Goal: Transaction & Acquisition: Purchase product/service

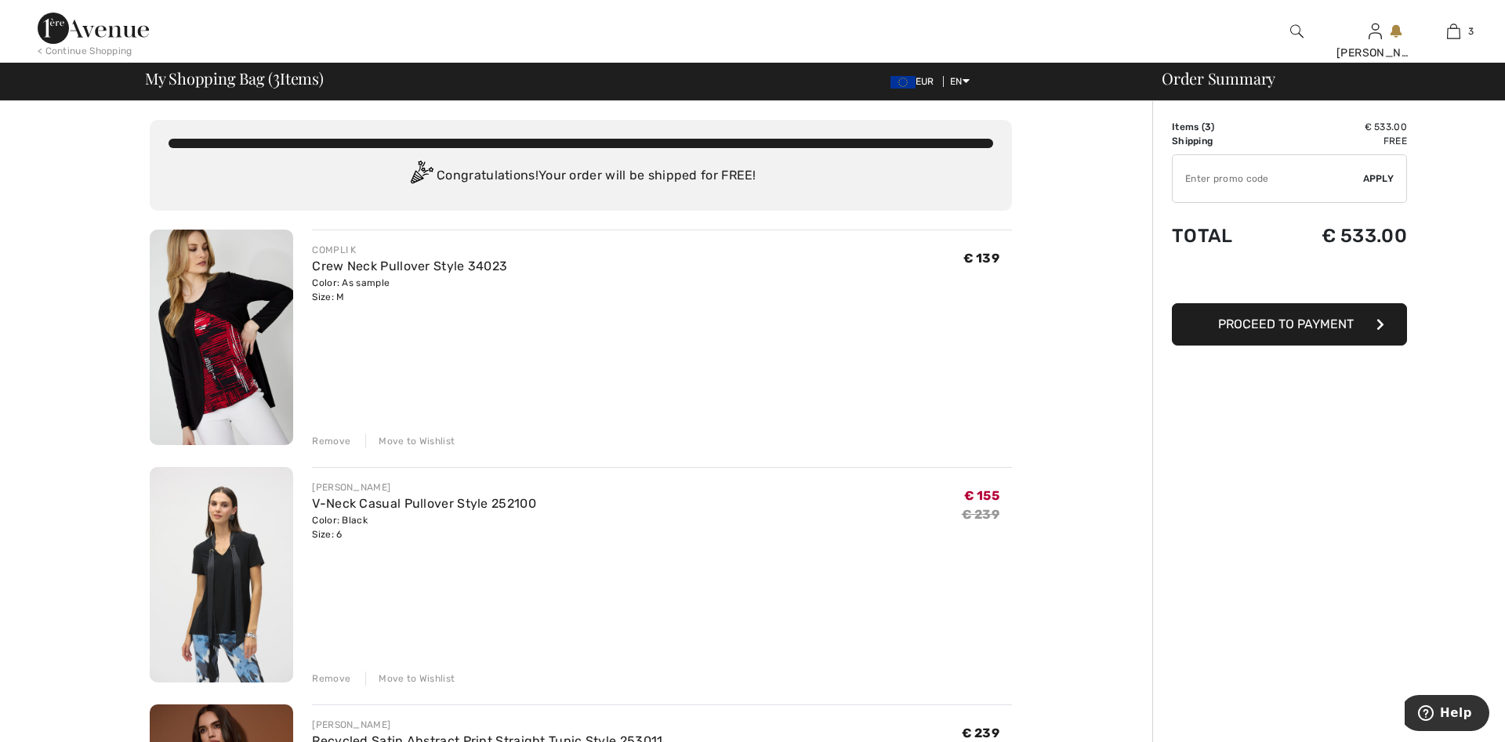
click at [208, 324] on img at bounding box center [221, 337] width 143 height 215
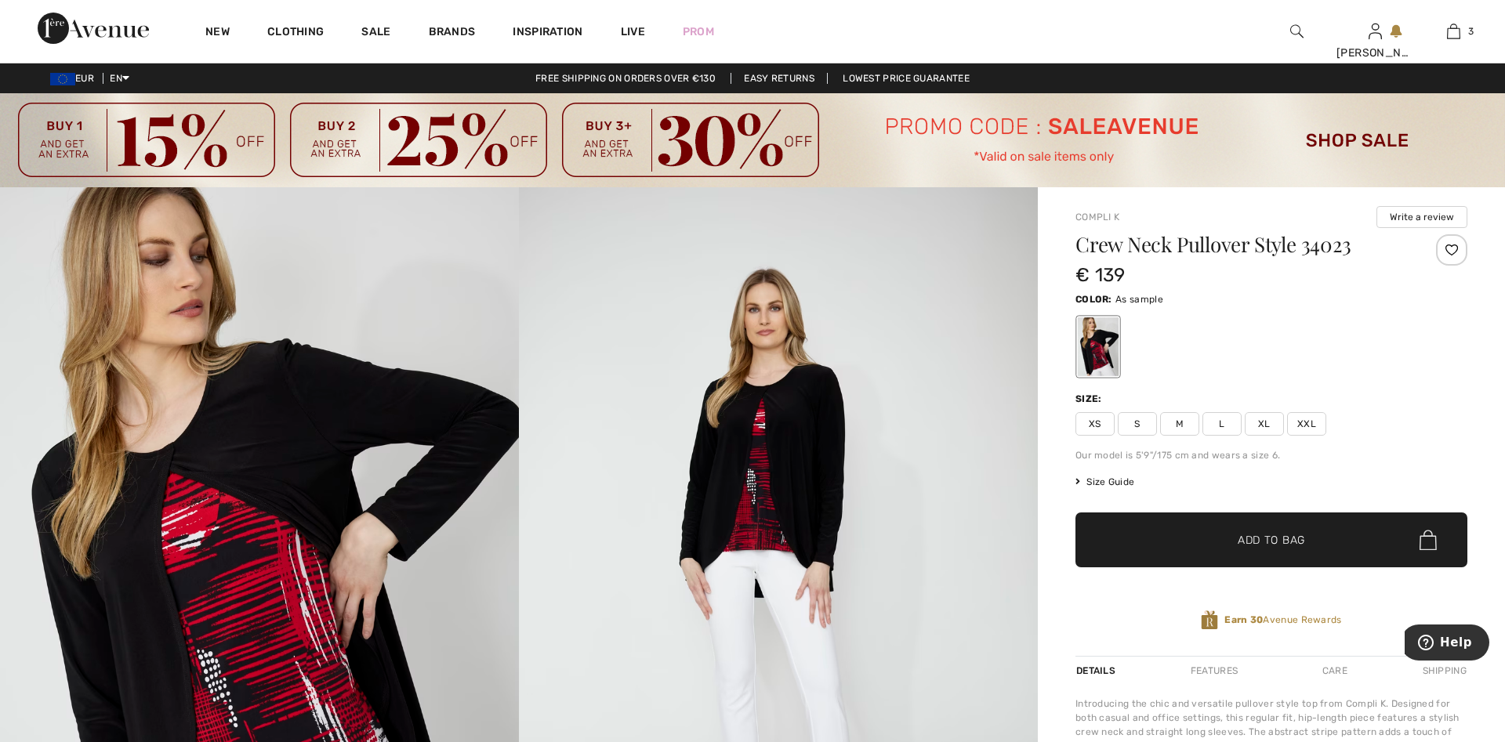
click at [1181, 428] on span "M" at bounding box center [1179, 424] width 39 height 24
click at [1264, 541] on span "Add to Bag" at bounding box center [1270, 540] width 67 height 16
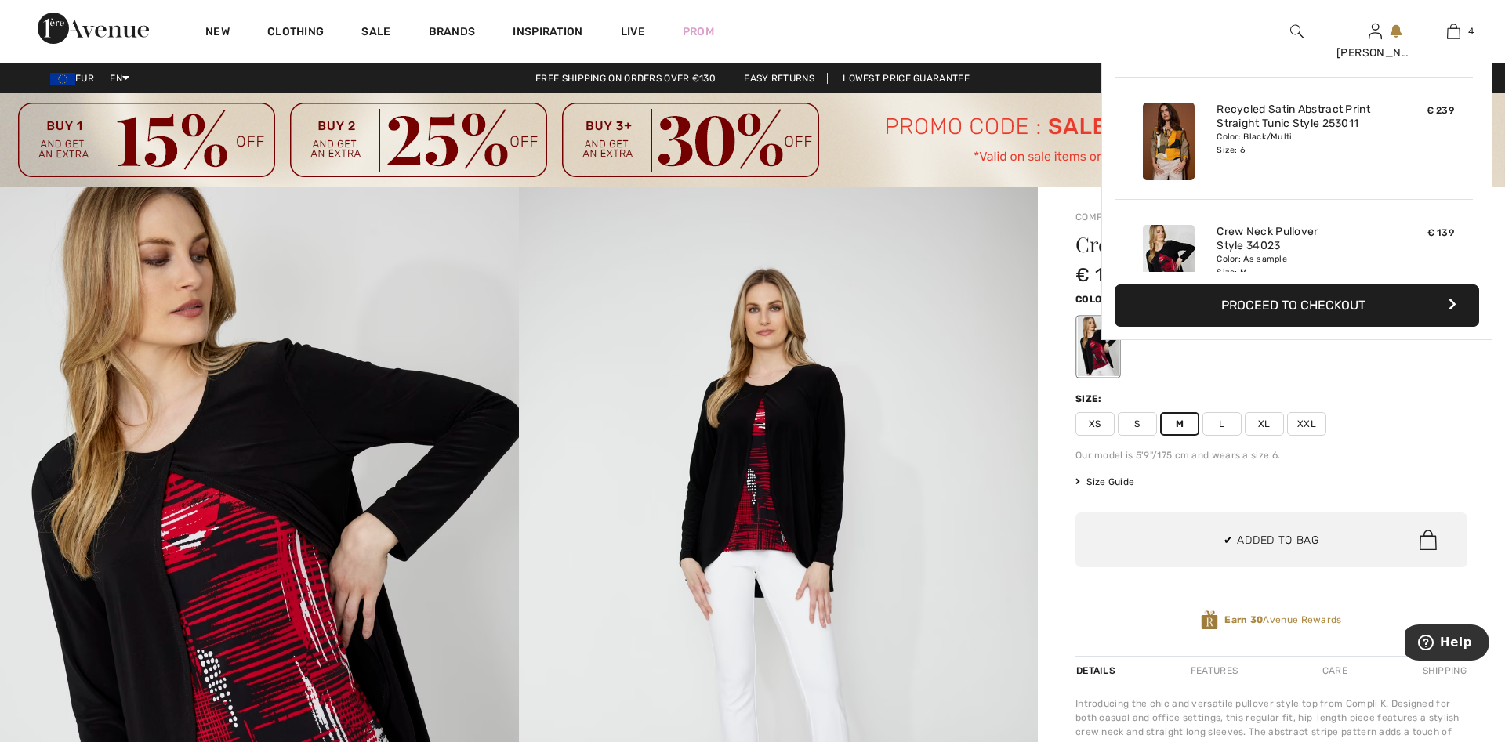
scroll to position [293, 0]
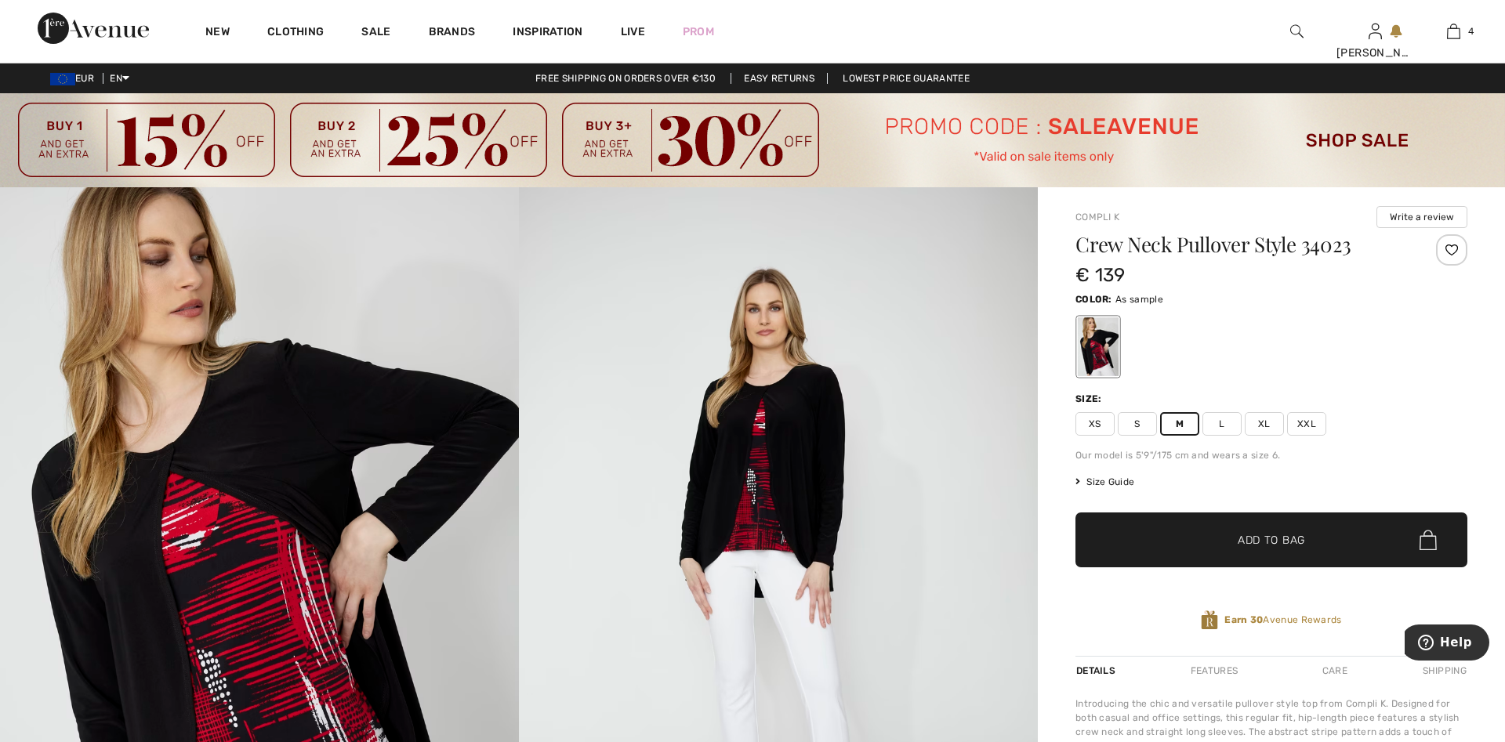
click at [1238, 541] on span "Add to Bag" at bounding box center [1270, 540] width 67 height 16
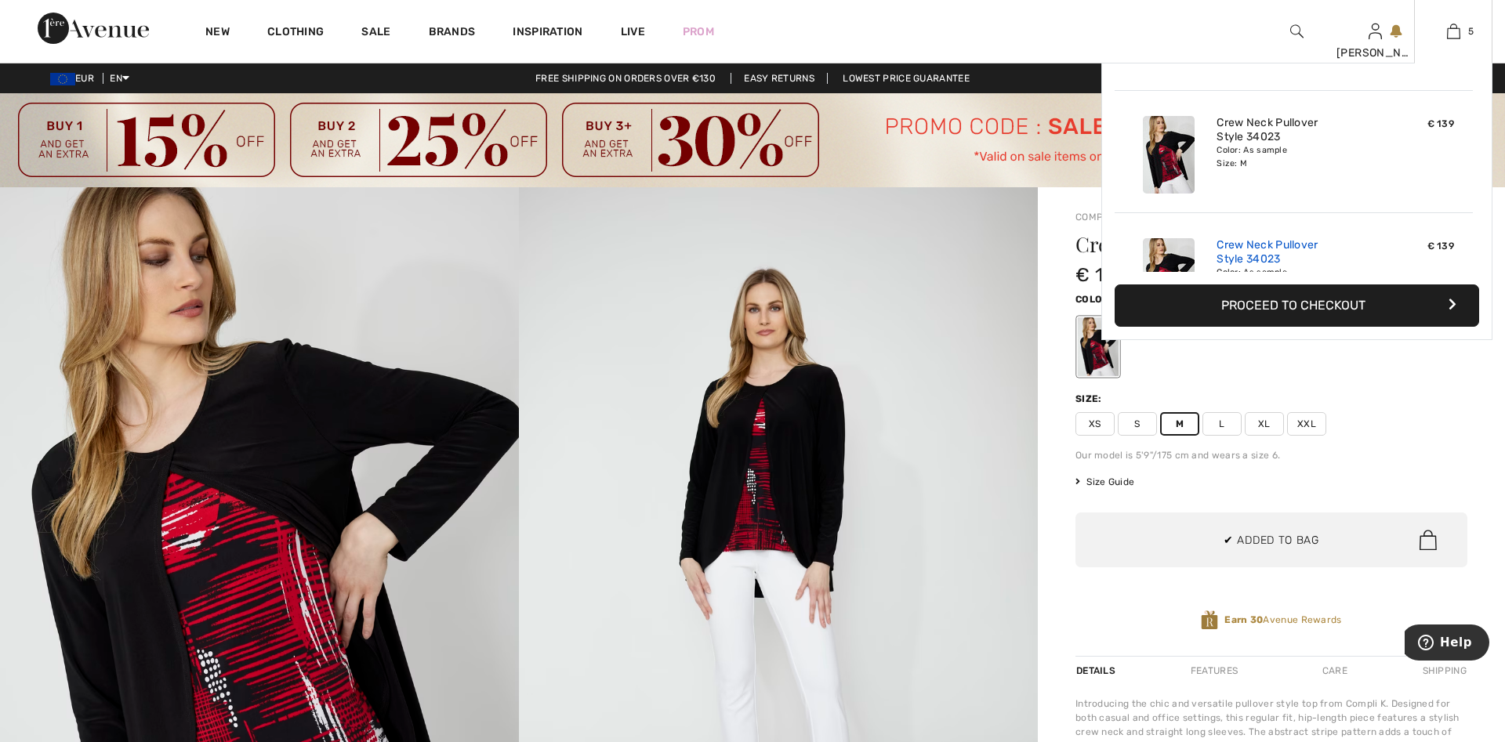
scroll to position [415, 0]
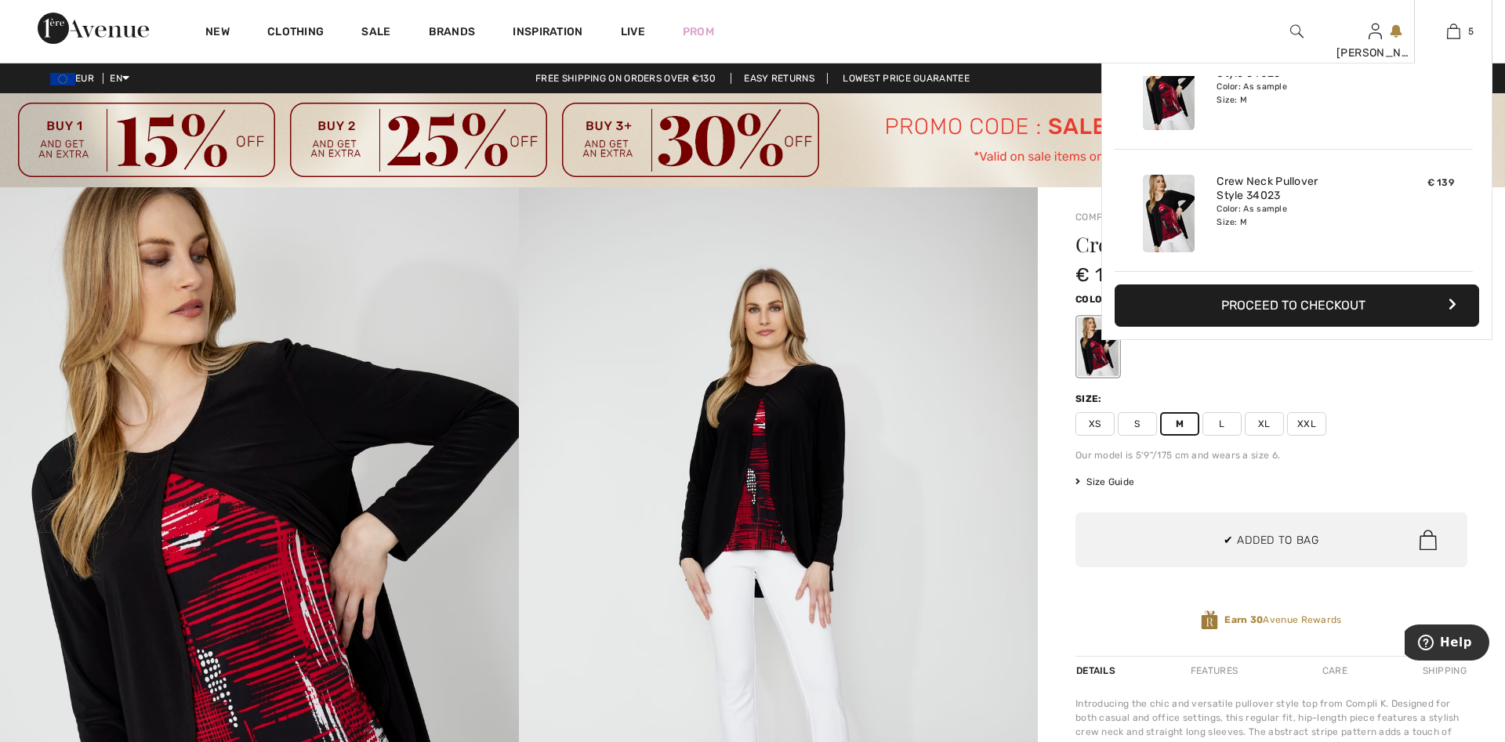
click at [1295, 301] on button "Proceed to Checkout" at bounding box center [1296, 305] width 364 height 42
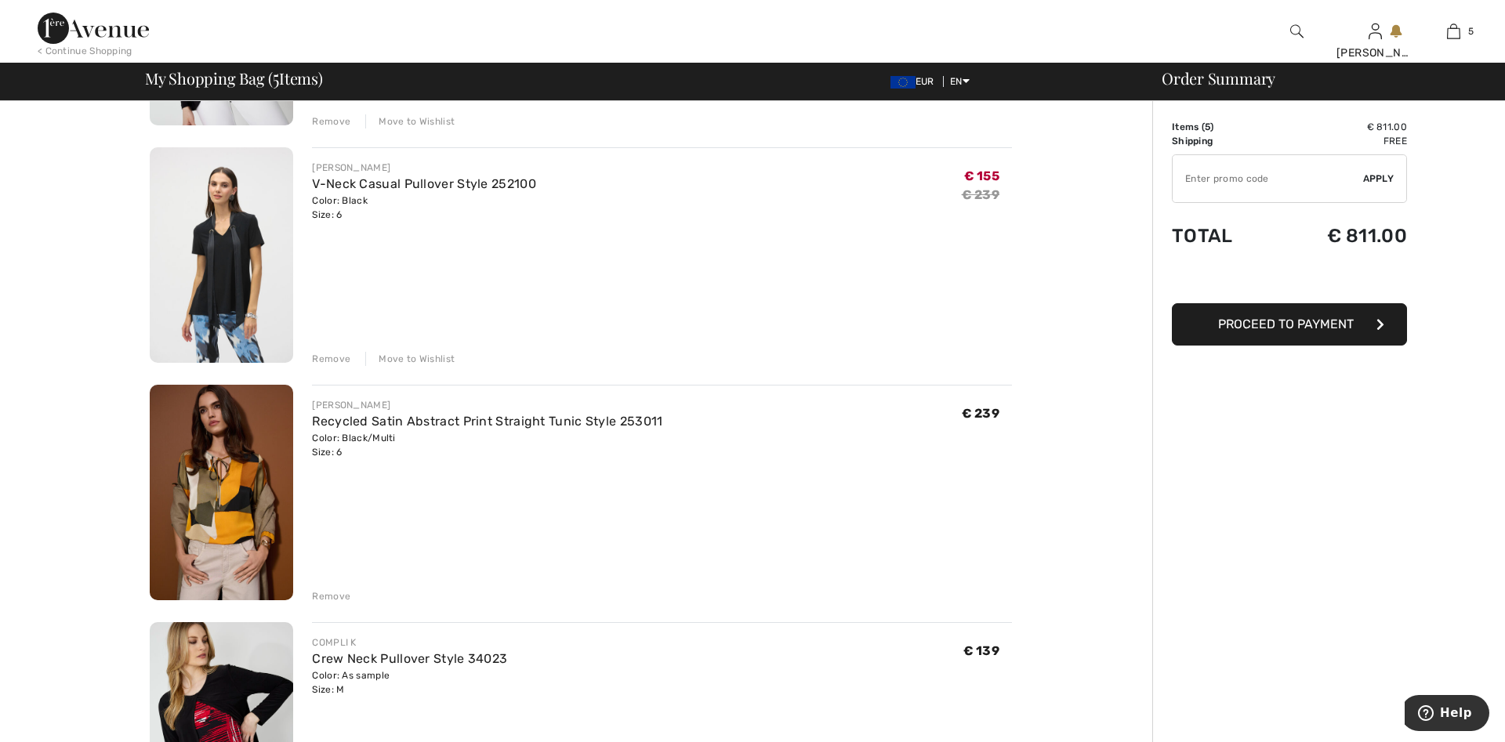
scroll to position [639, 0]
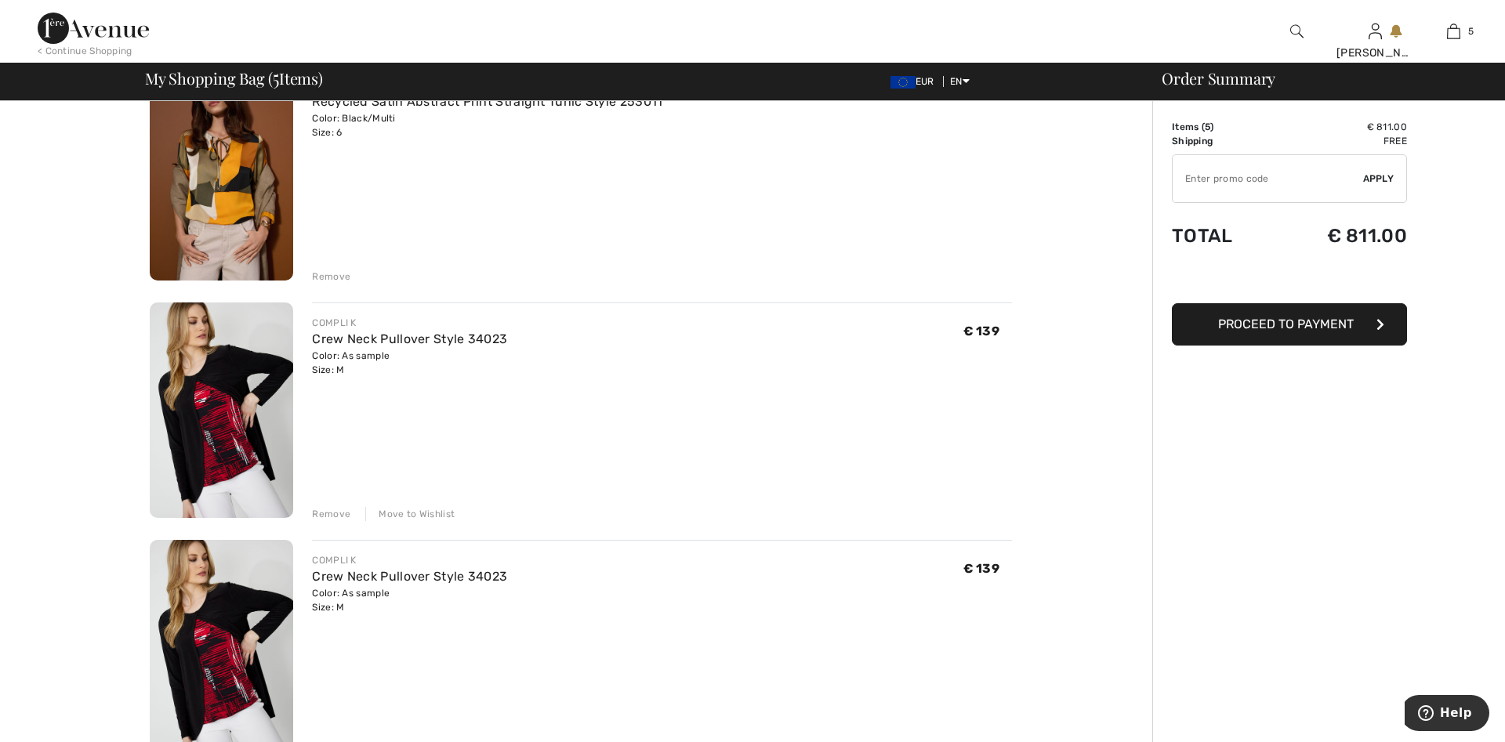
click at [339, 517] on div "Remove" at bounding box center [331, 514] width 38 height 14
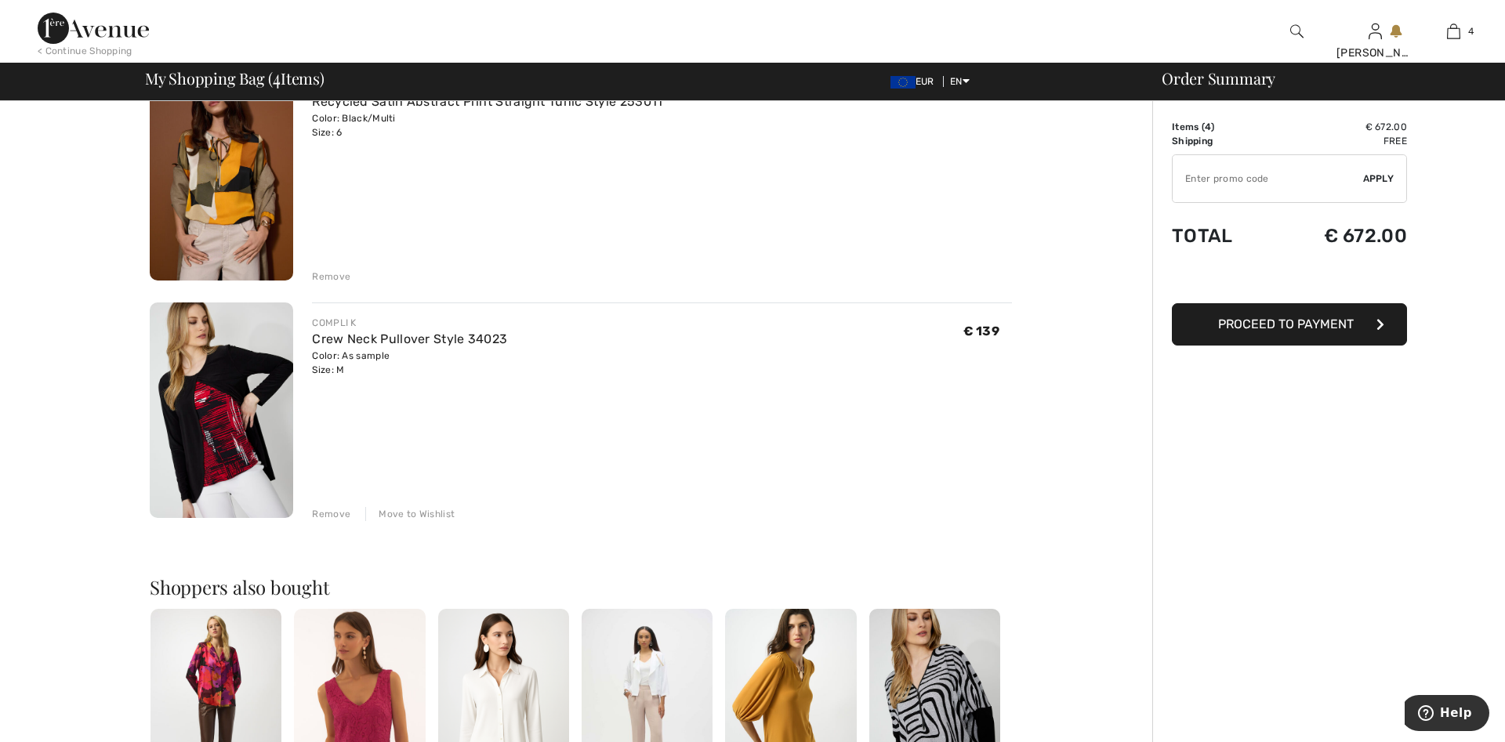
click at [333, 511] on div "Remove" at bounding box center [331, 514] width 38 height 14
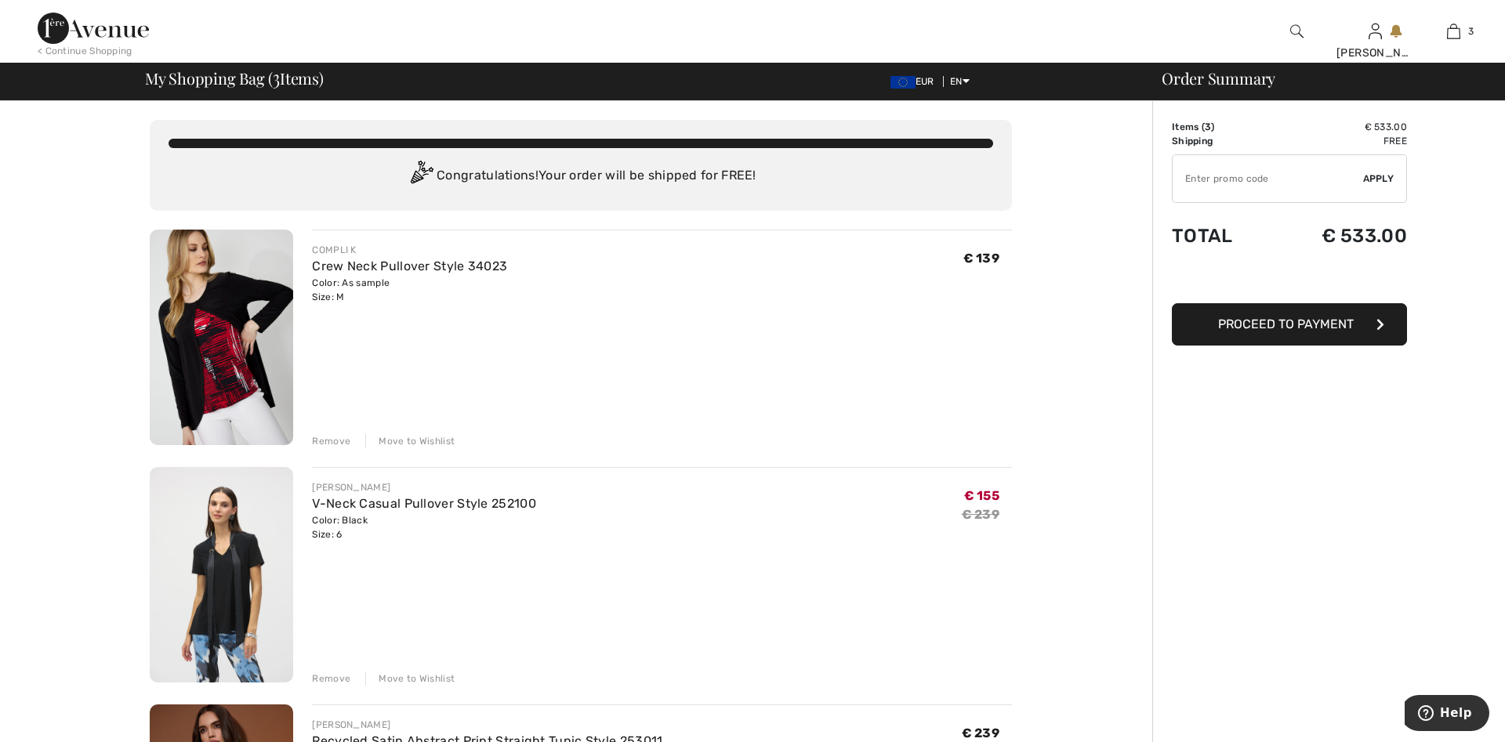
scroll to position [320, 0]
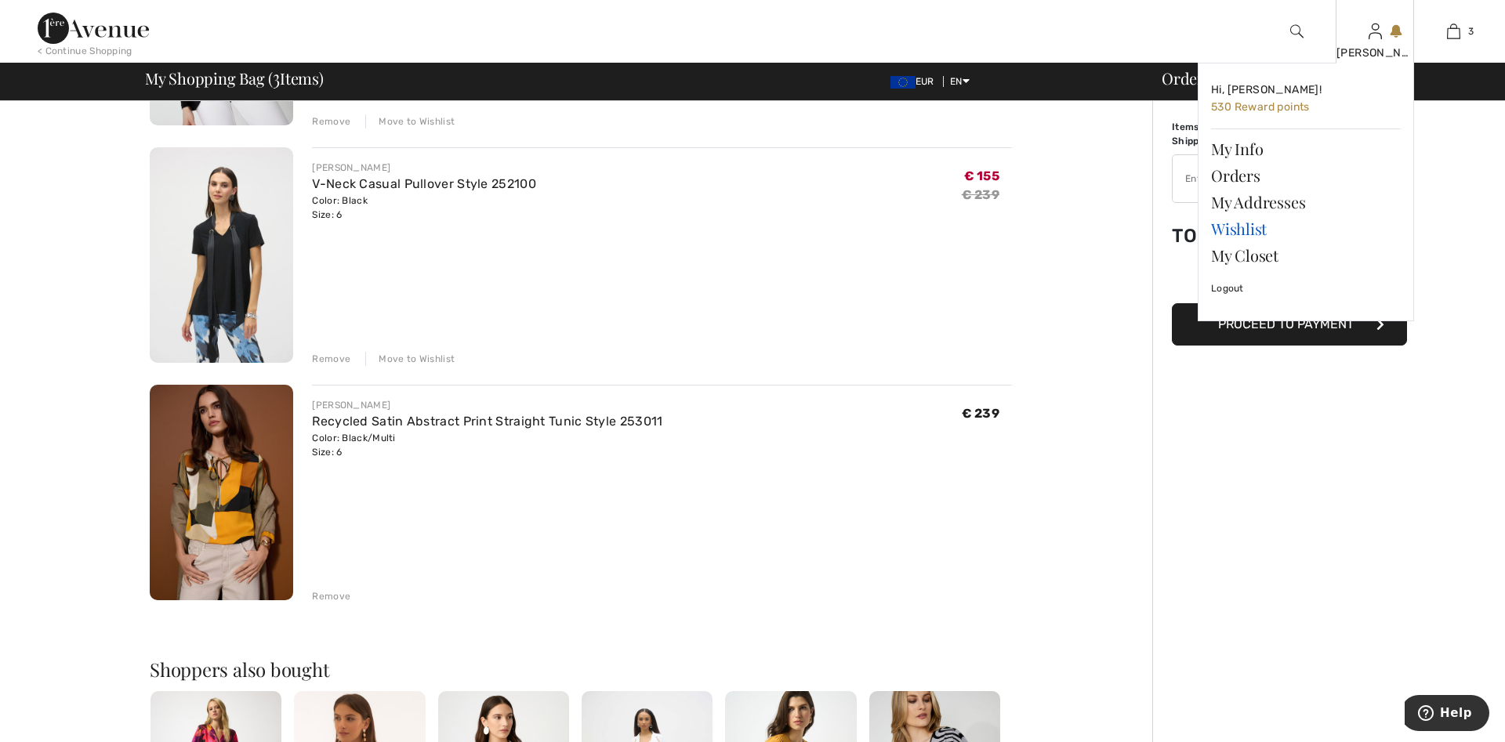
click at [1251, 225] on link "Wishlist" at bounding box center [1306, 228] width 190 height 27
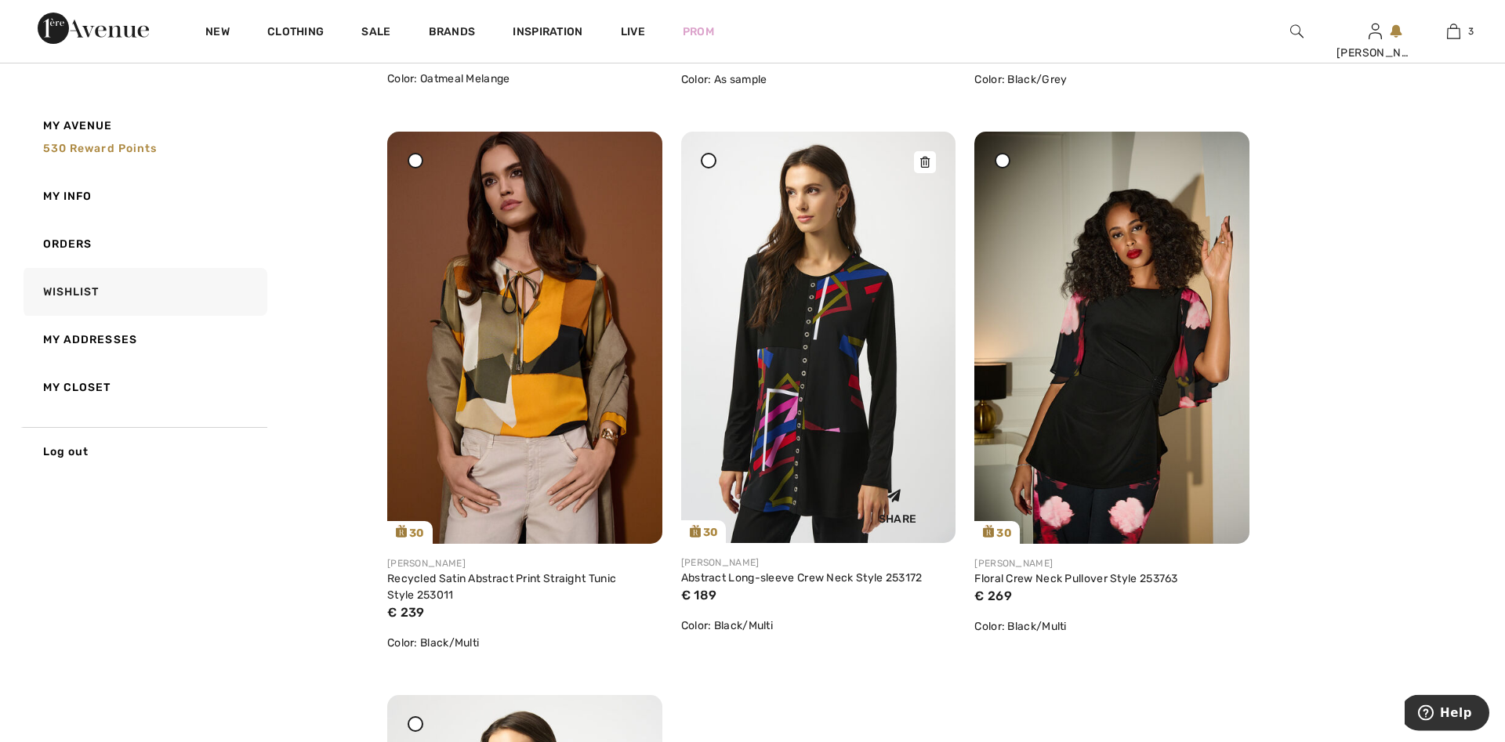
scroll to position [719, 0]
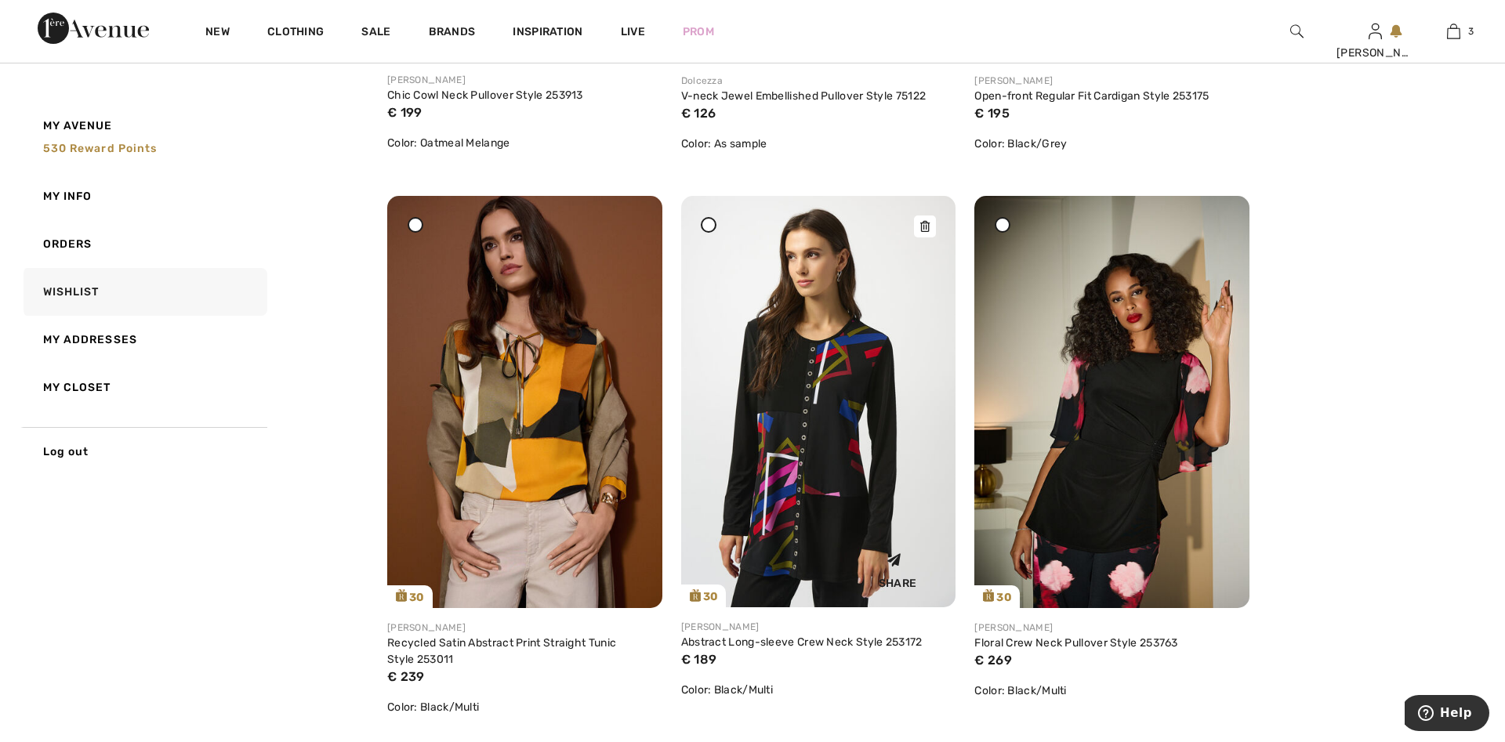
click at [926, 229] on icon at bounding box center [924, 226] width 9 height 11
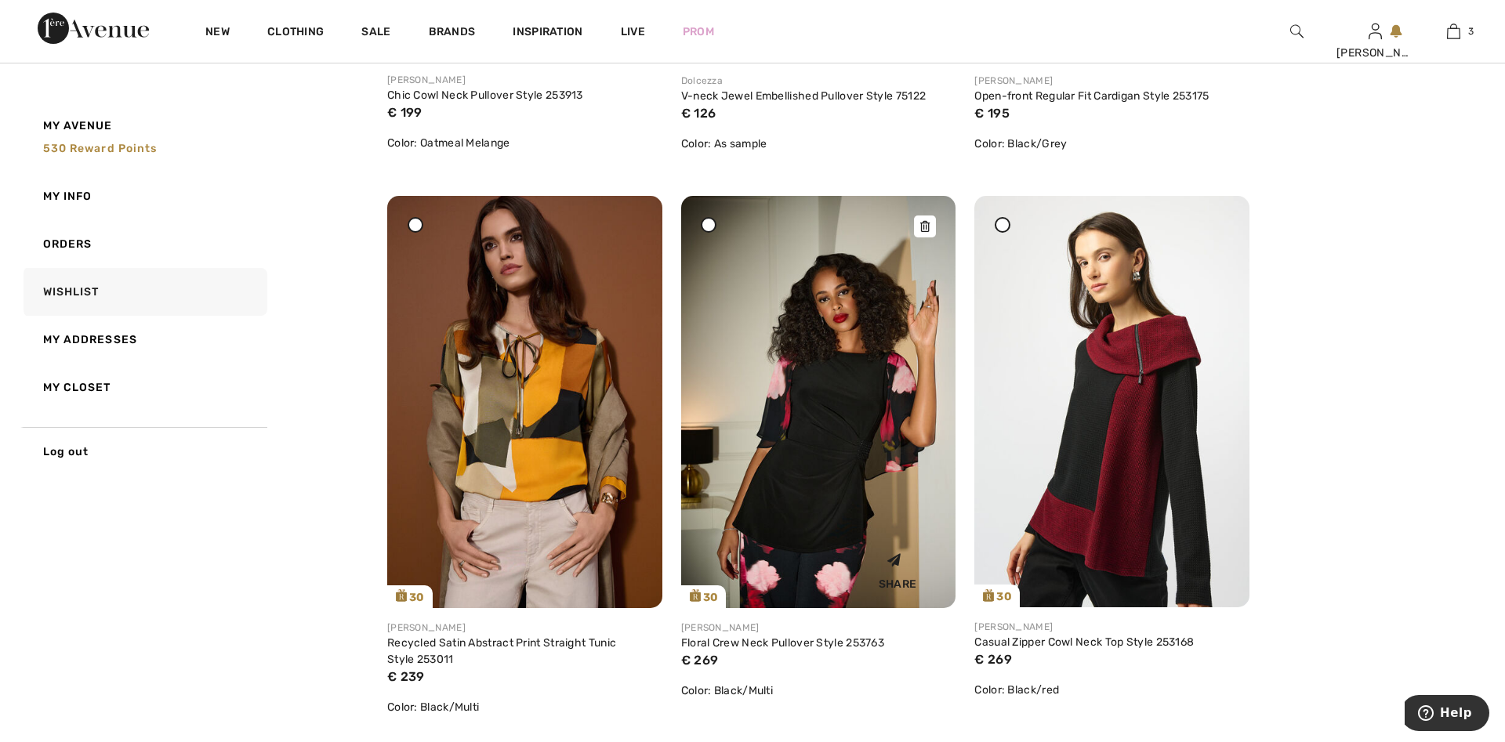
click at [918, 234] on div at bounding box center [925, 226] width 22 height 22
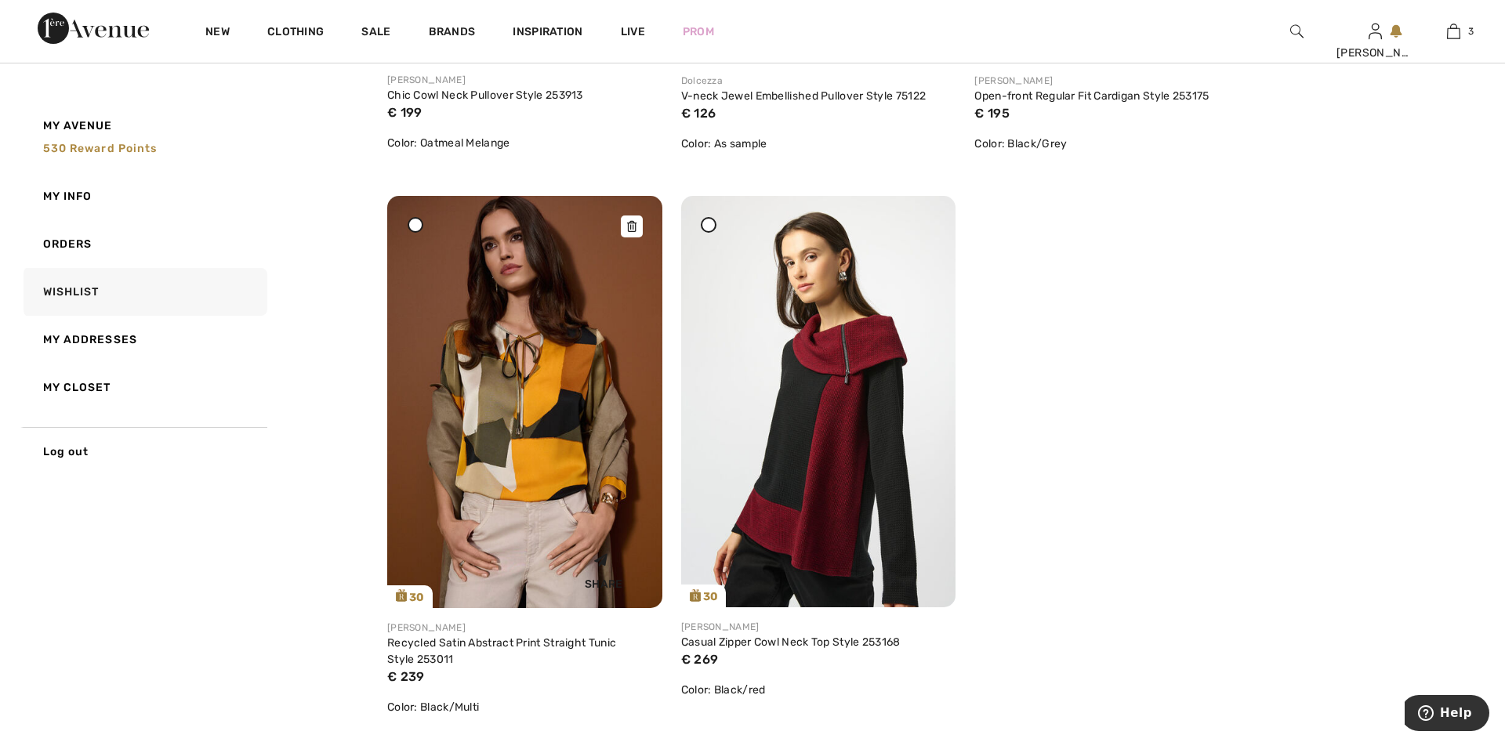
click at [630, 226] on icon at bounding box center [631, 226] width 9 height 11
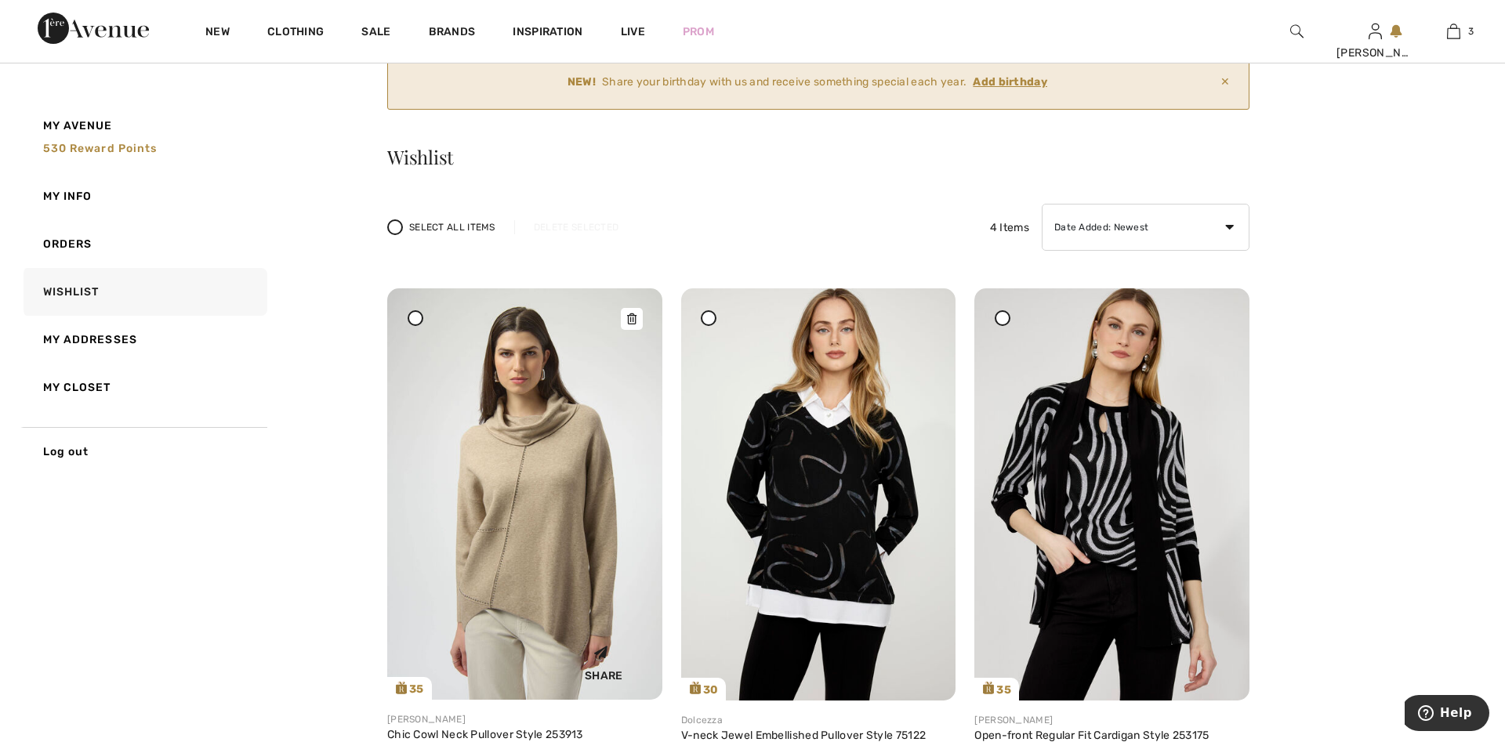
scroll to position [0, 0]
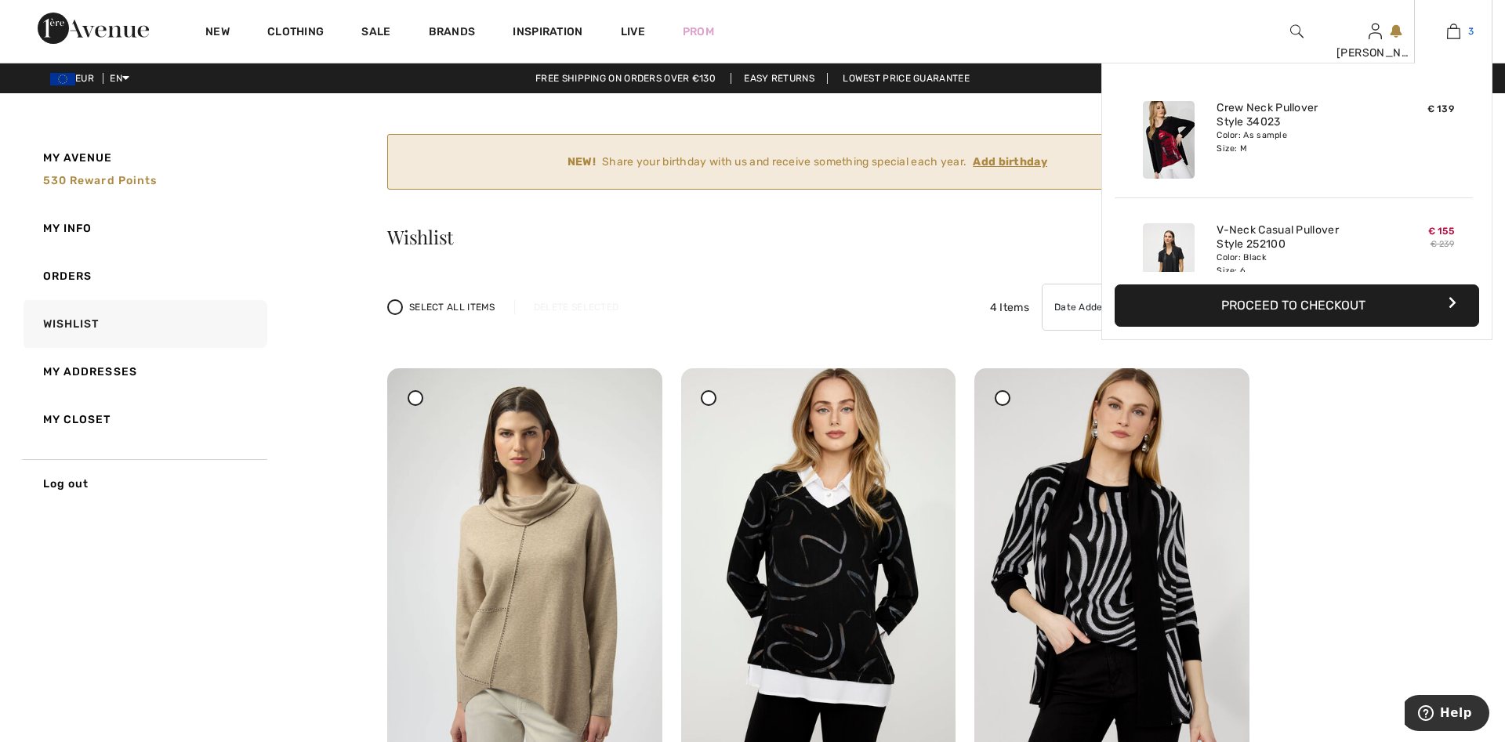
click at [1452, 37] on img at bounding box center [1453, 31] width 13 height 19
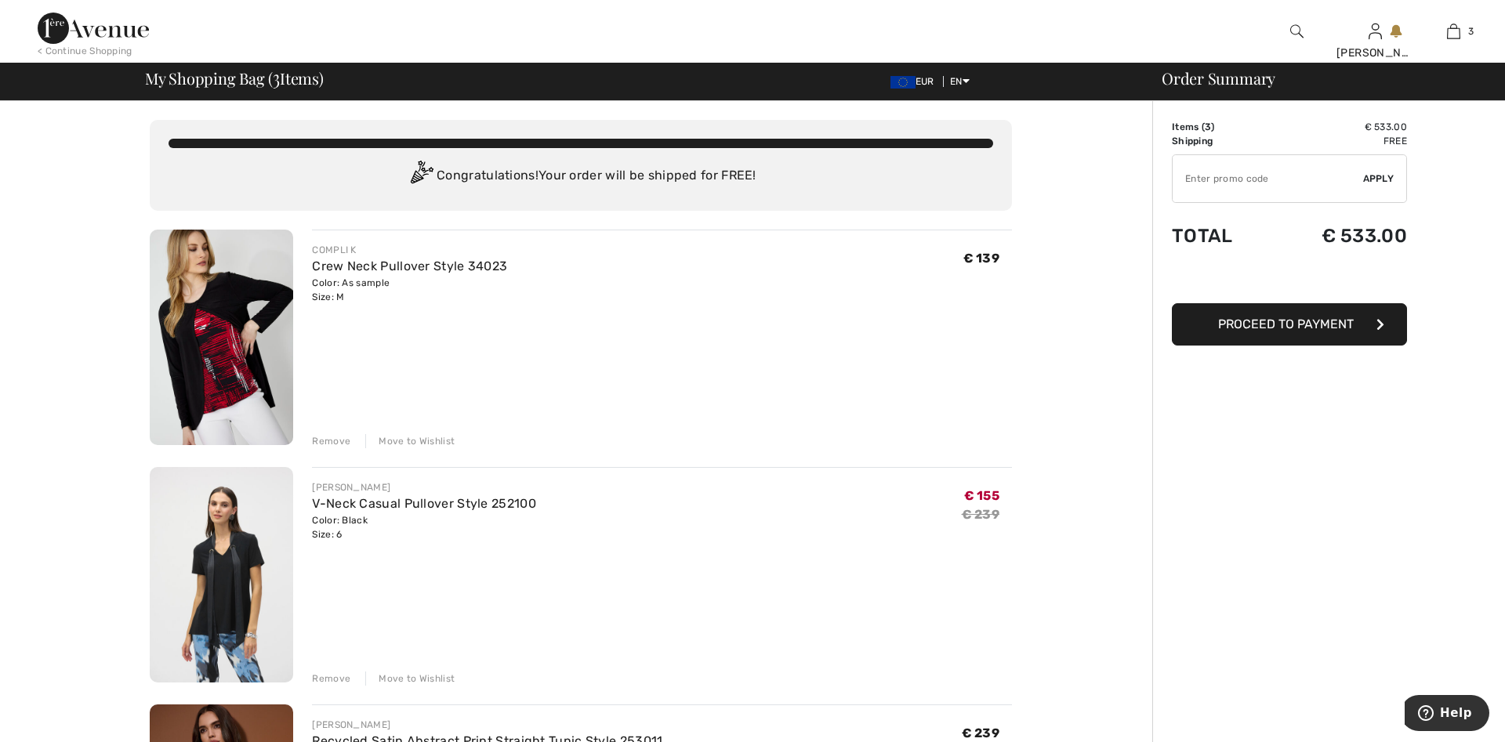
click at [1201, 183] on input "TEXT" at bounding box center [1267, 178] width 190 height 47
type input "SALEAVENUE"
click at [1379, 179] on span "Apply" at bounding box center [1378, 179] width 31 height 14
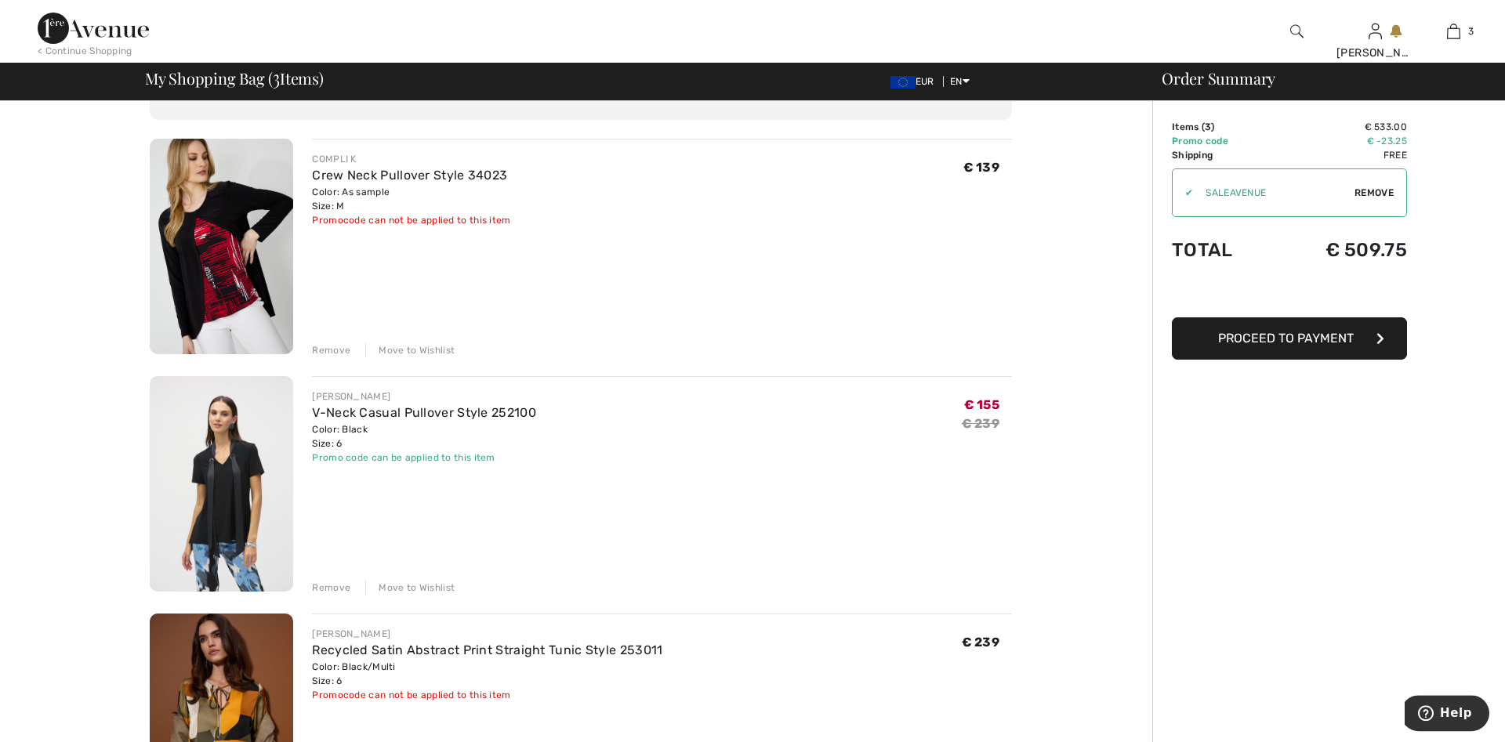
scroll to position [160, 0]
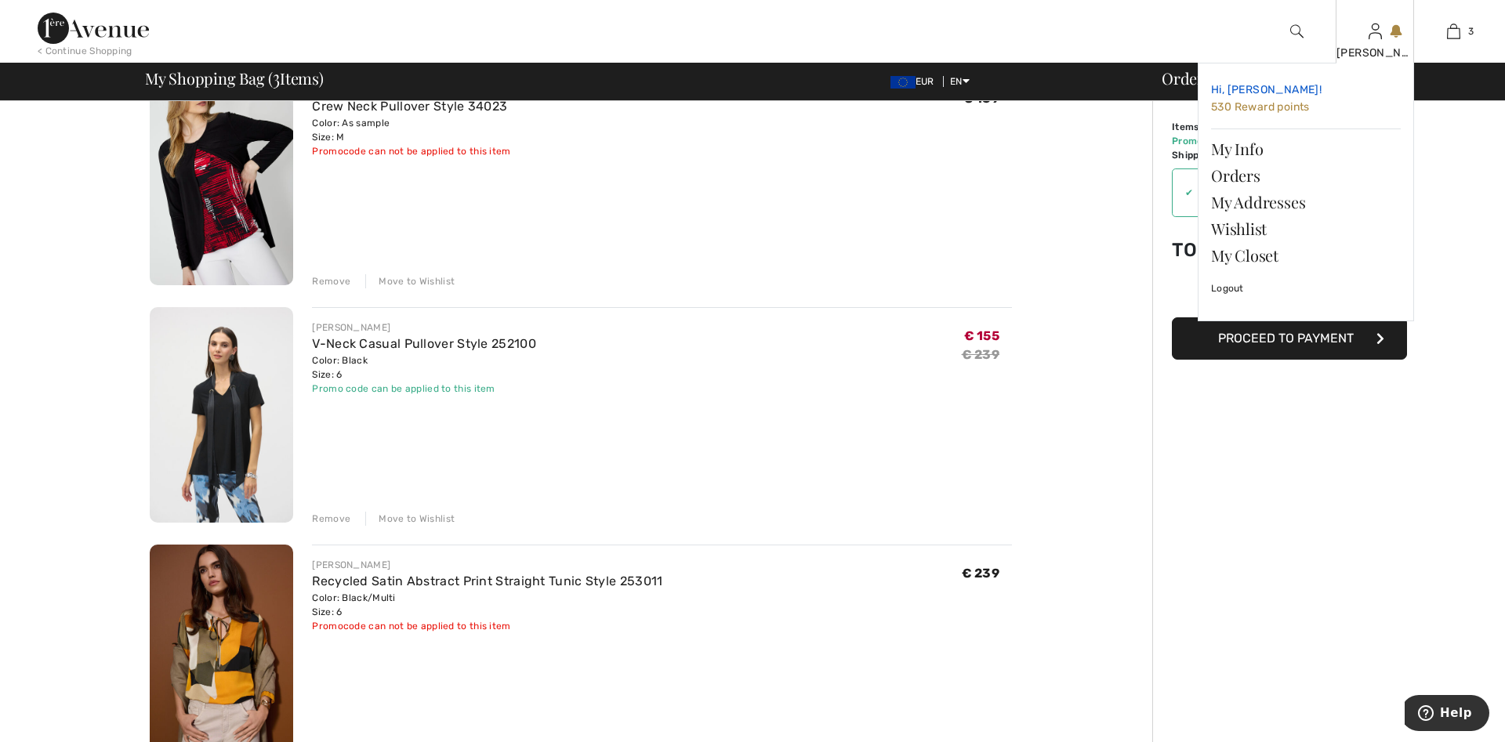
click at [1260, 103] on span "530 Reward points" at bounding box center [1260, 106] width 99 height 13
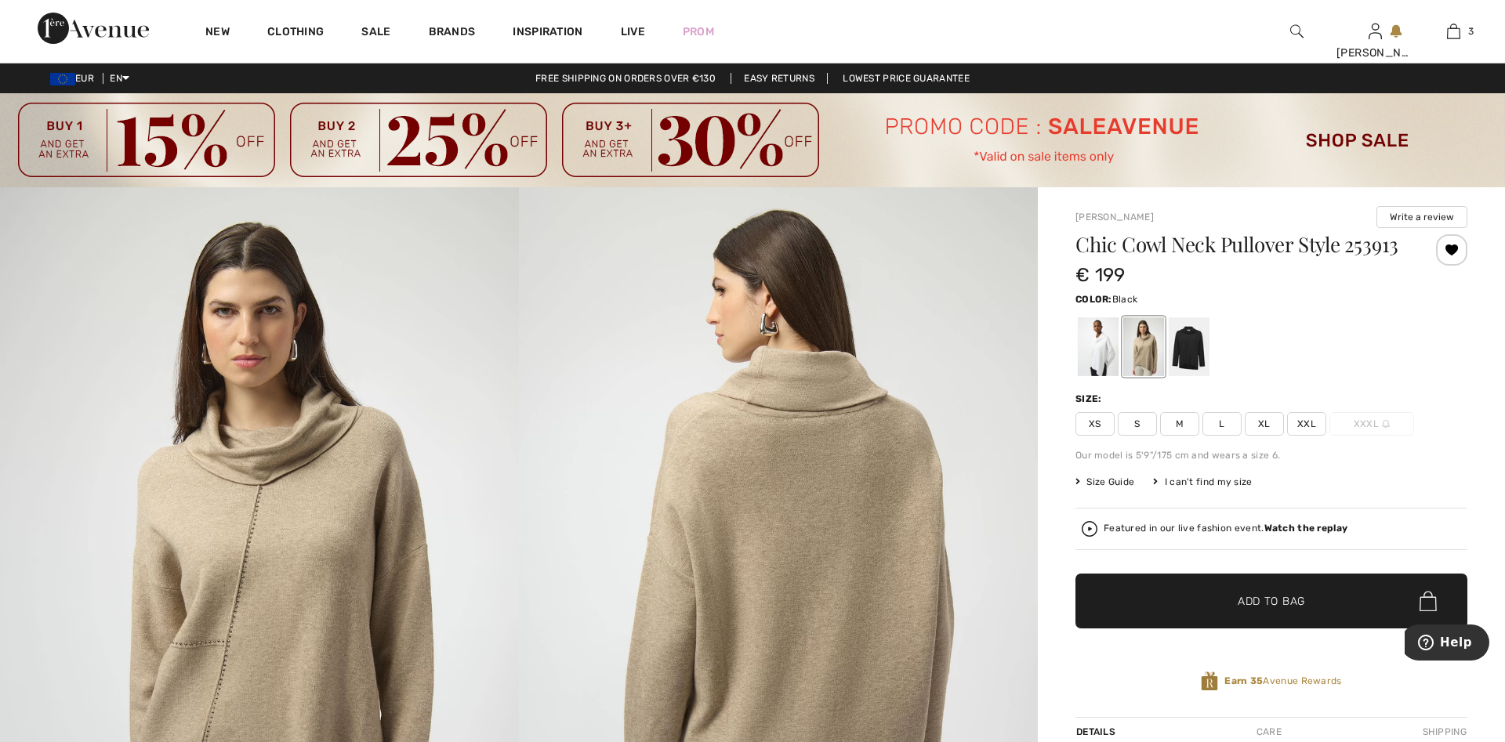
click at [1185, 343] on div at bounding box center [1188, 346] width 41 height 59
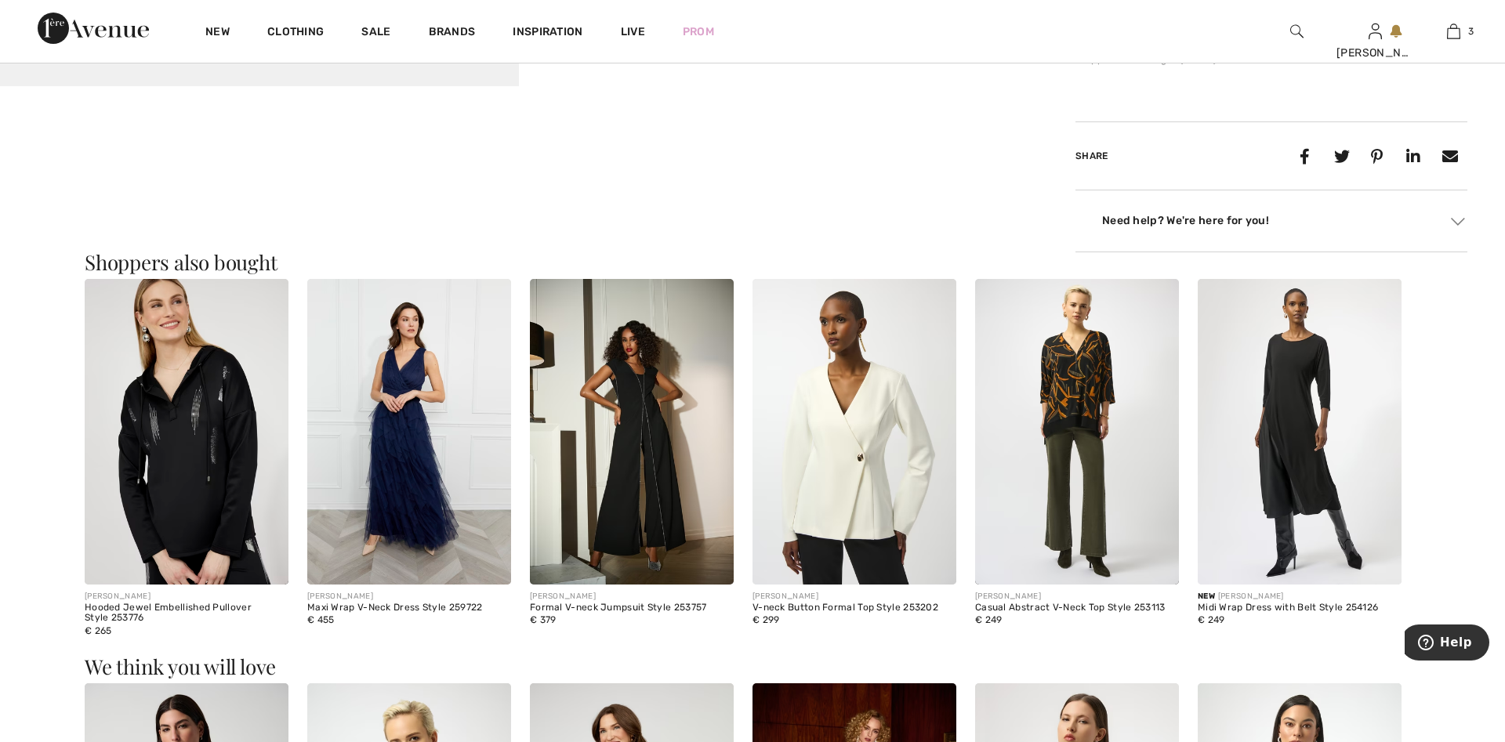
scroll to position [1199, 0]
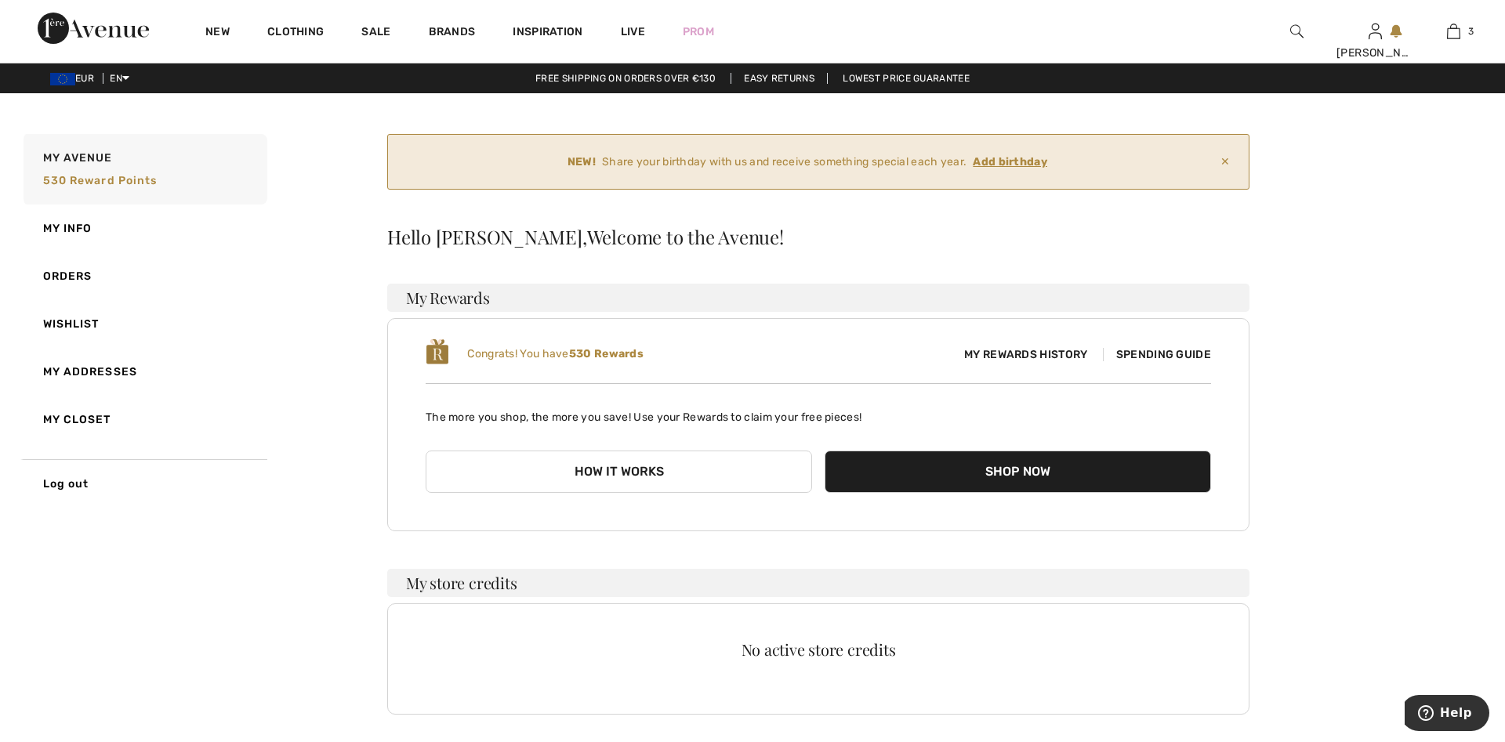
click at [1179, 353] on span "Spending Guide" at bounding box center [1157, 354] width 108 height 13
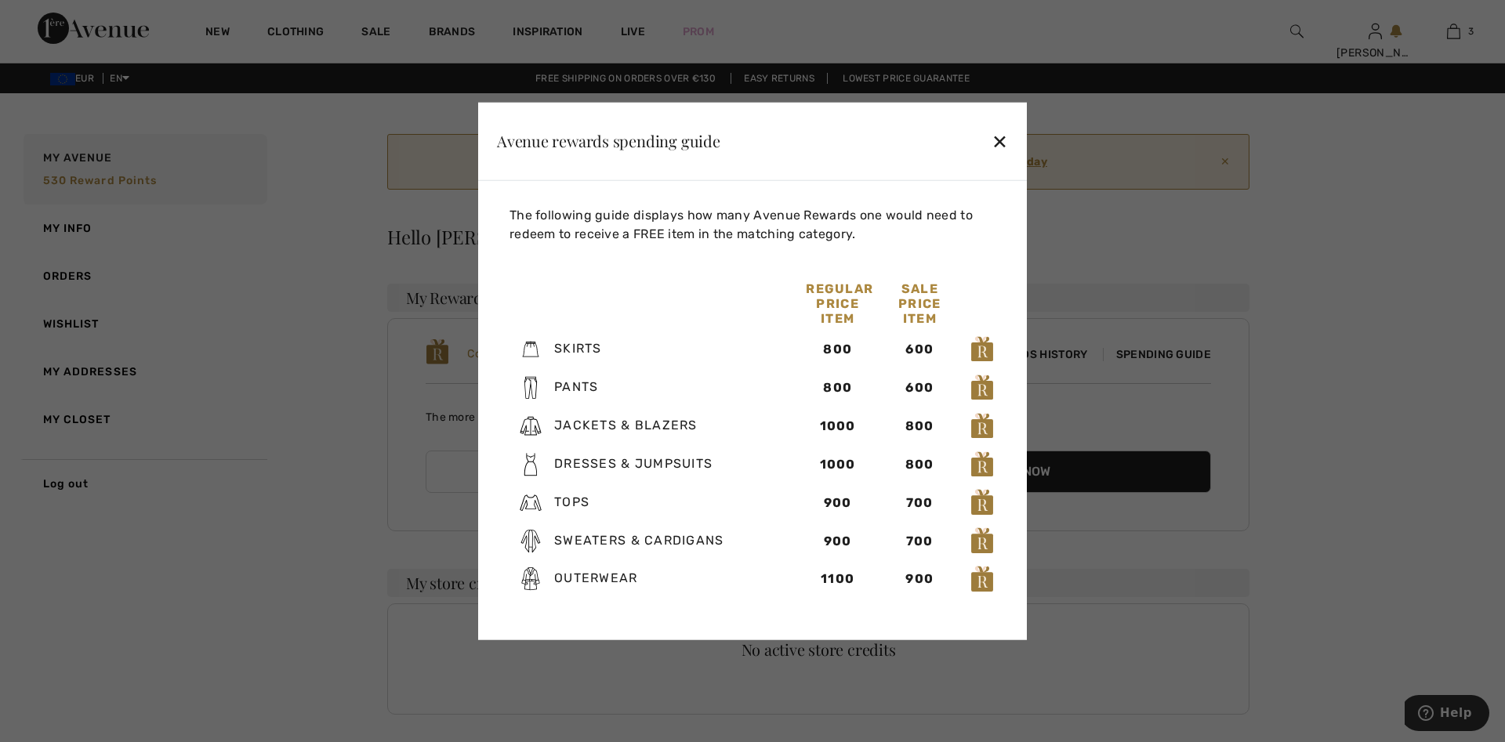
click at [995, 143] on div "✕" at bounding box center [999, 141] width 16 height 33
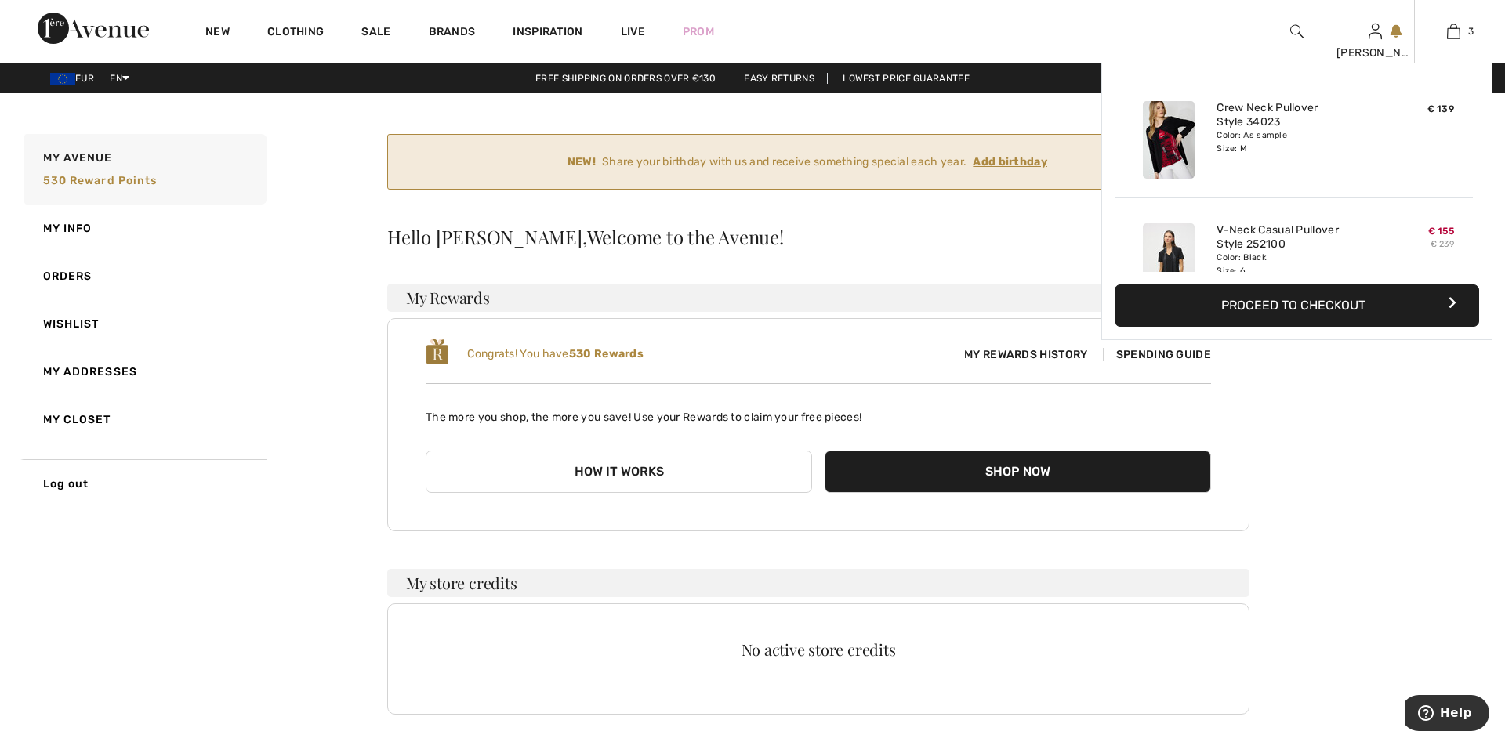
click at [1327, 311] on button "Proceed to Checkout" at bounding box center [1296, 305] width 364 height 42
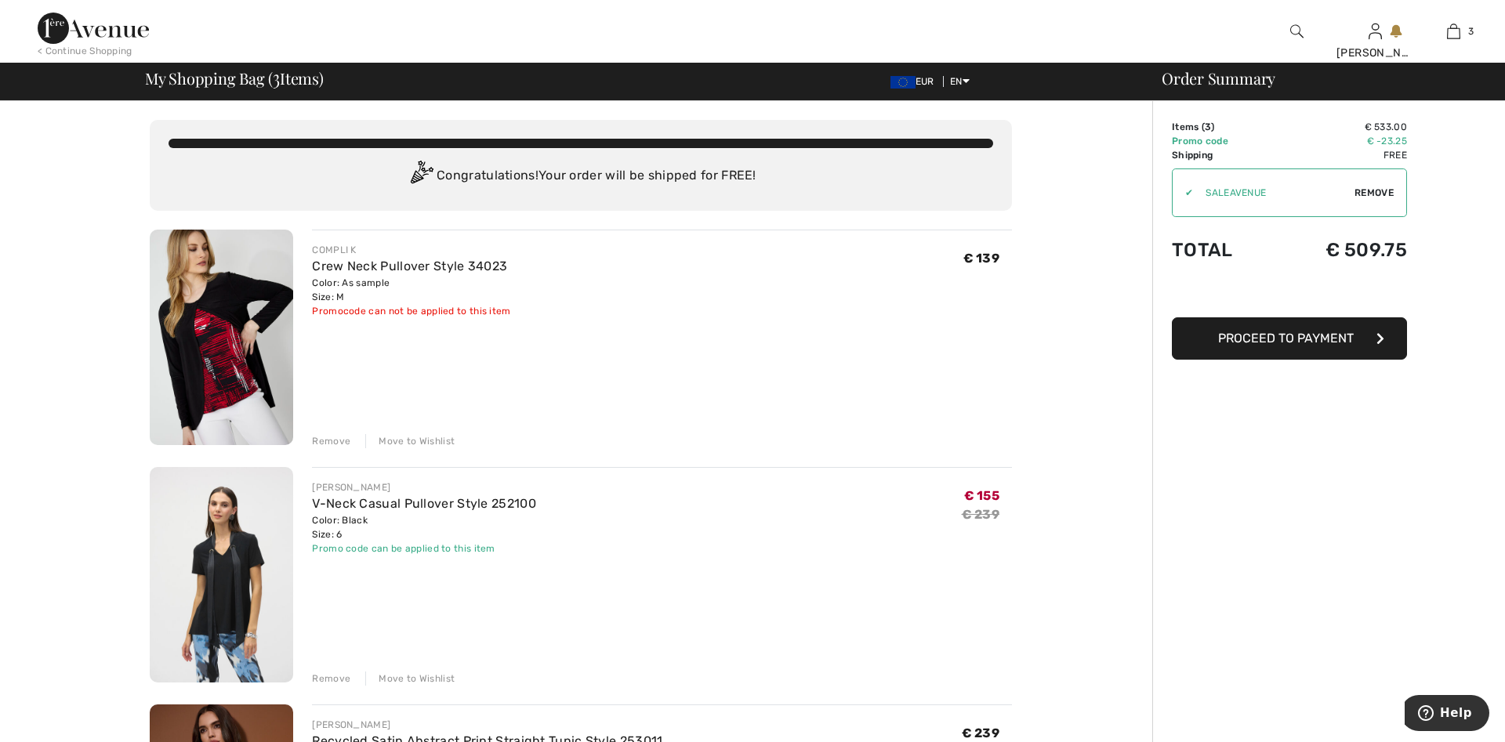
click at [210, 352] on img at bounding box center [221, 337] width 143 height 215
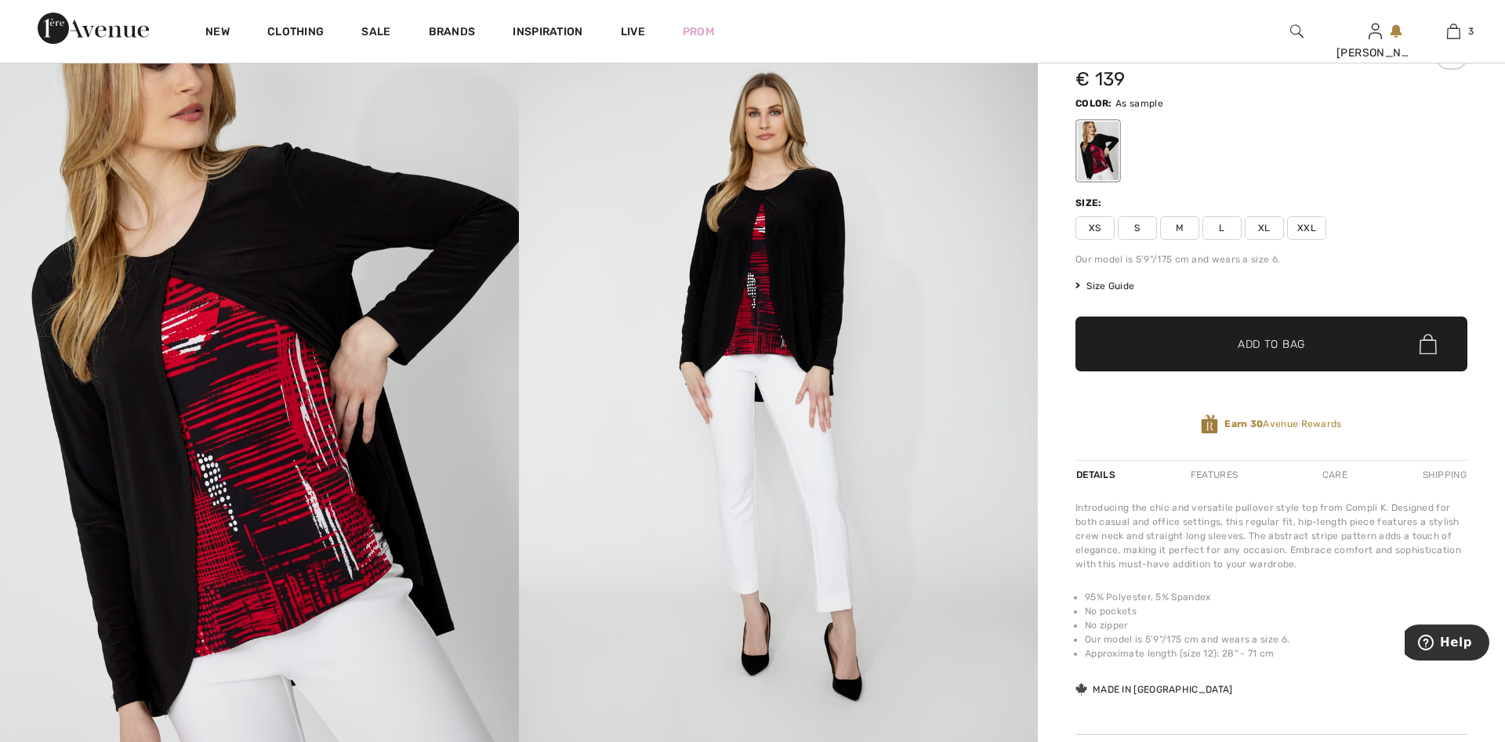
scroll to position [160, 0]
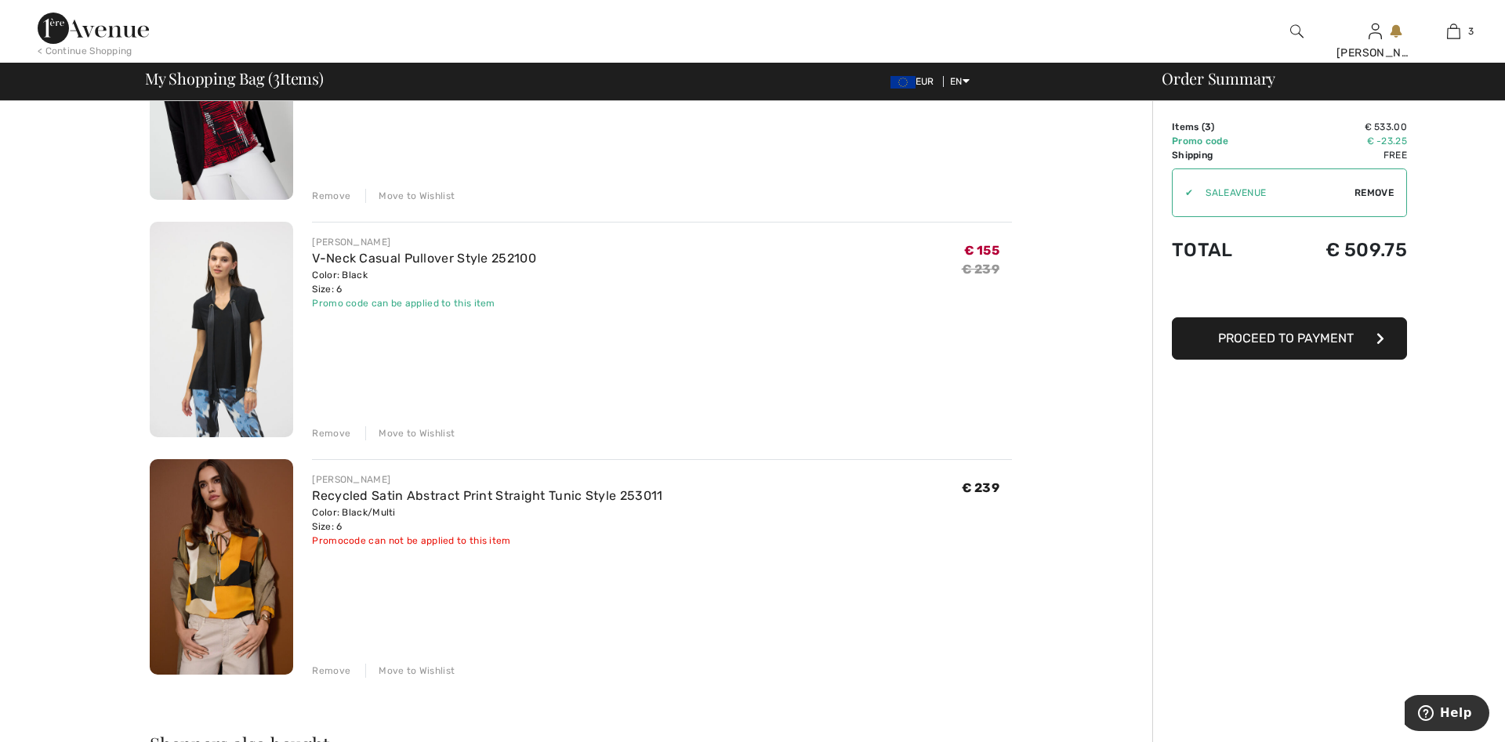
scroll to position [320, 0]
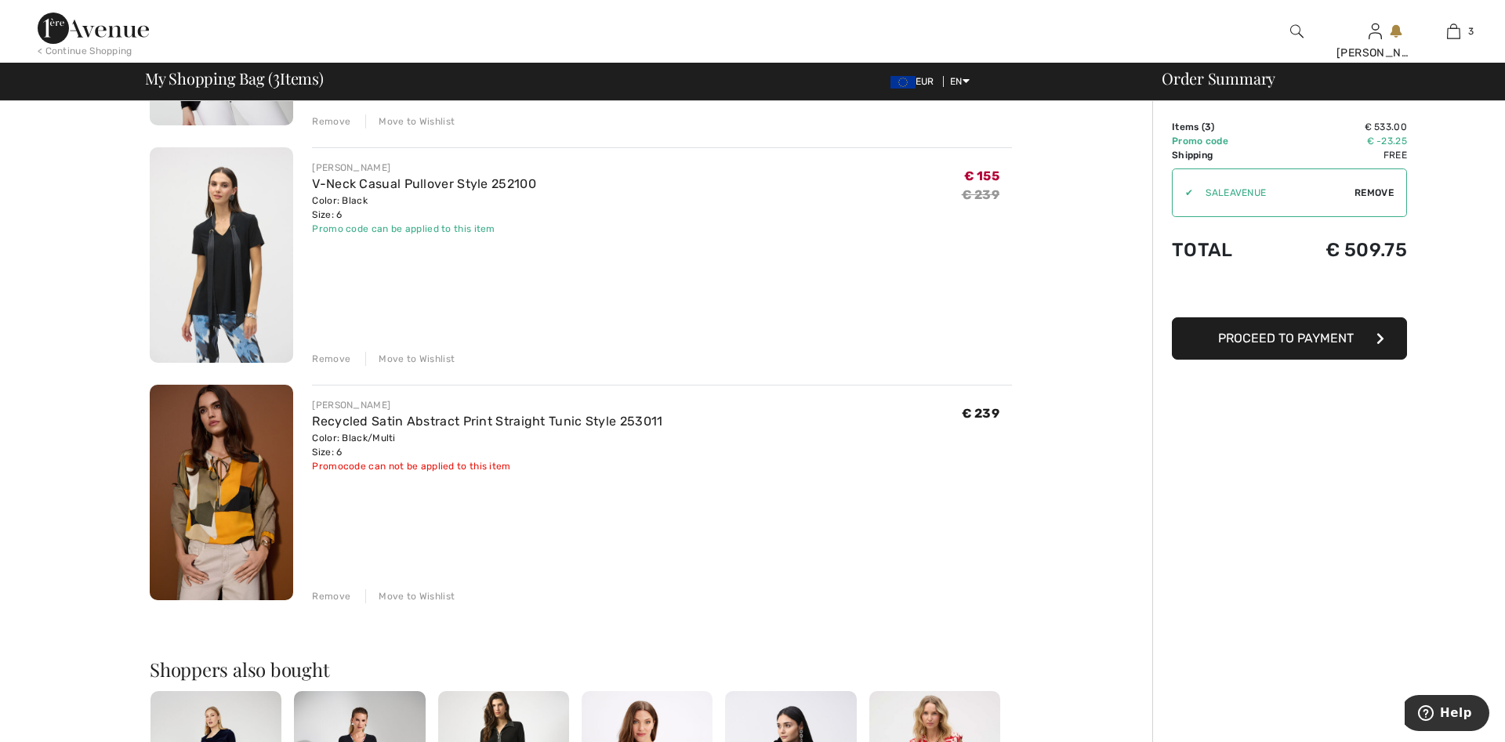
click at [419, 596] on div "Move to Wishlist" at bounding box center [409, 596] width 89 height 14
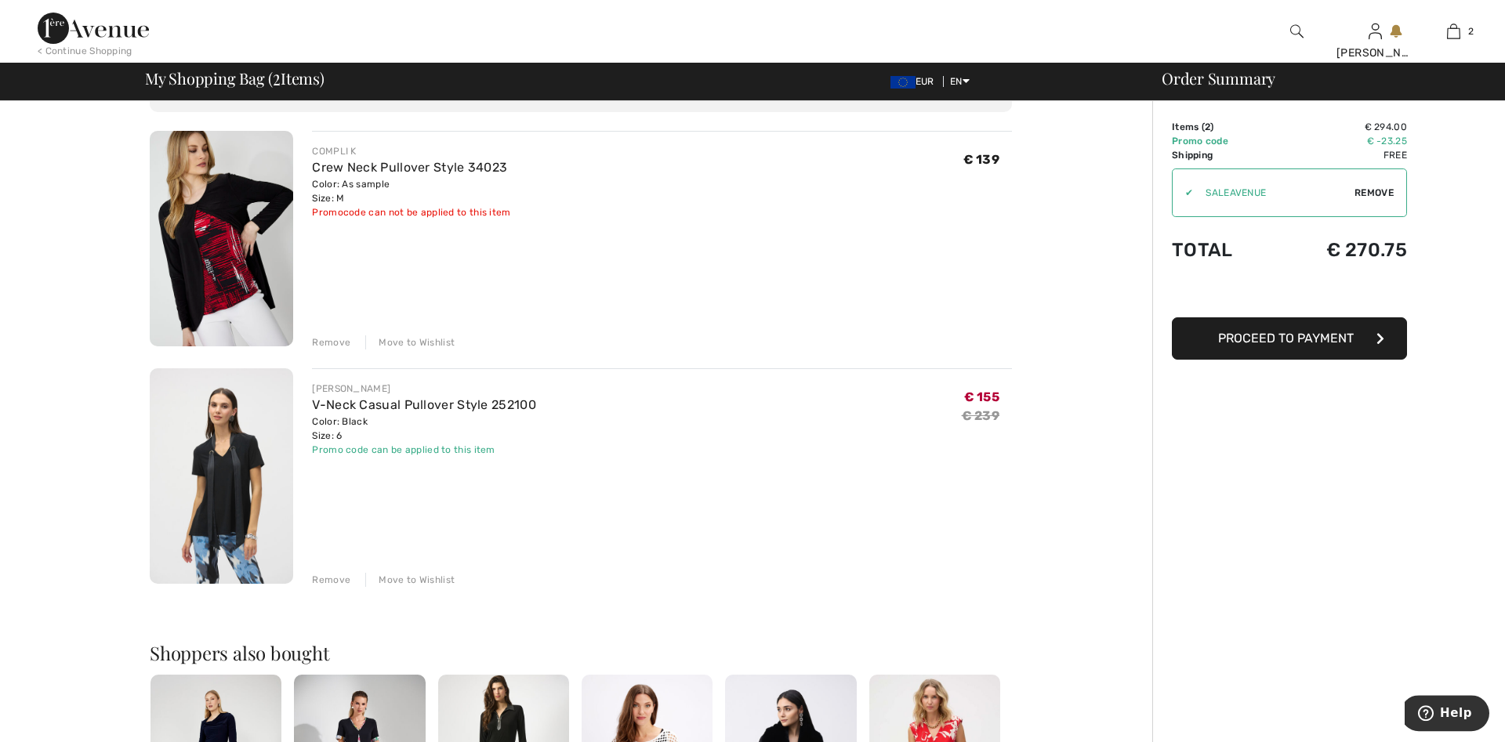
scroll to position [0, 0]
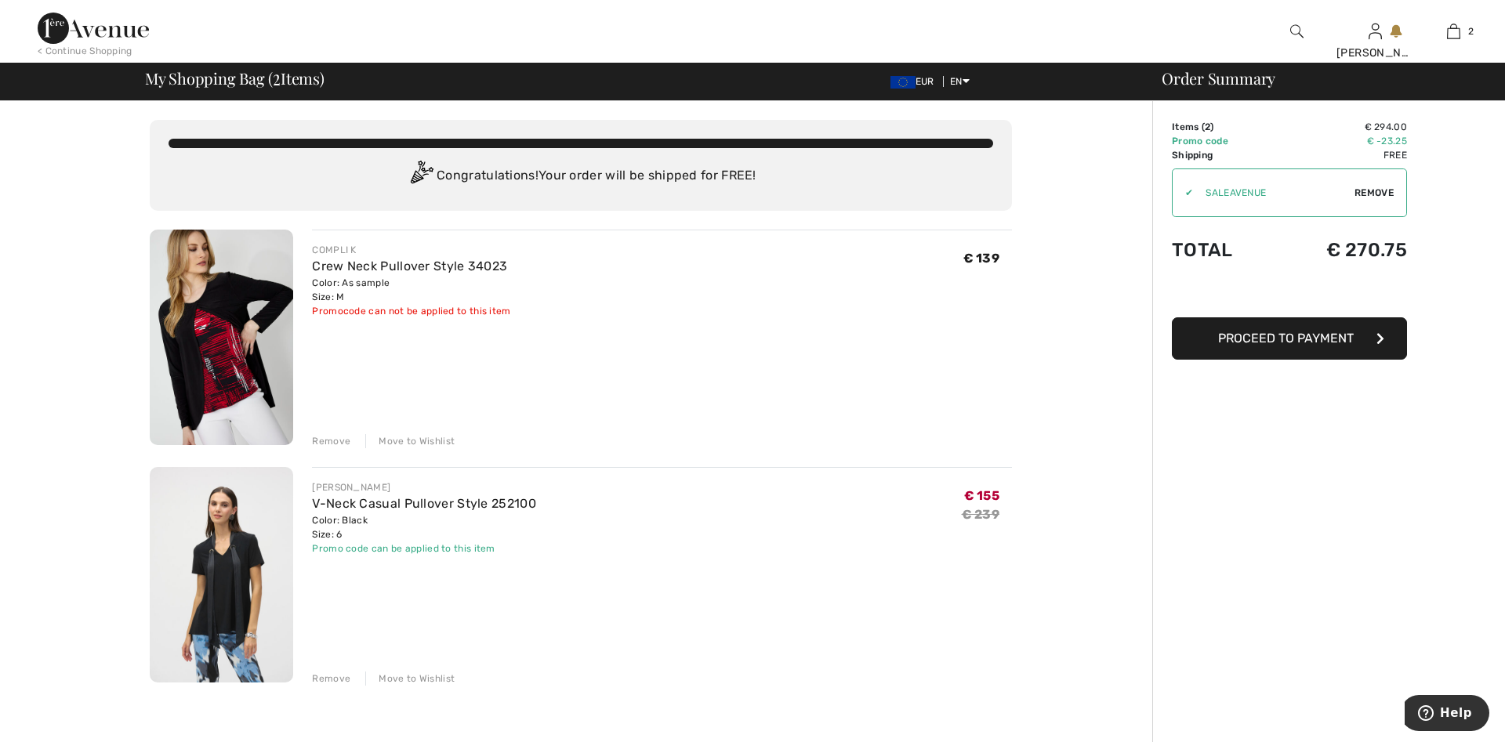
click at [229, 563] on img at bounding box center [221, 574] width 143 height 215
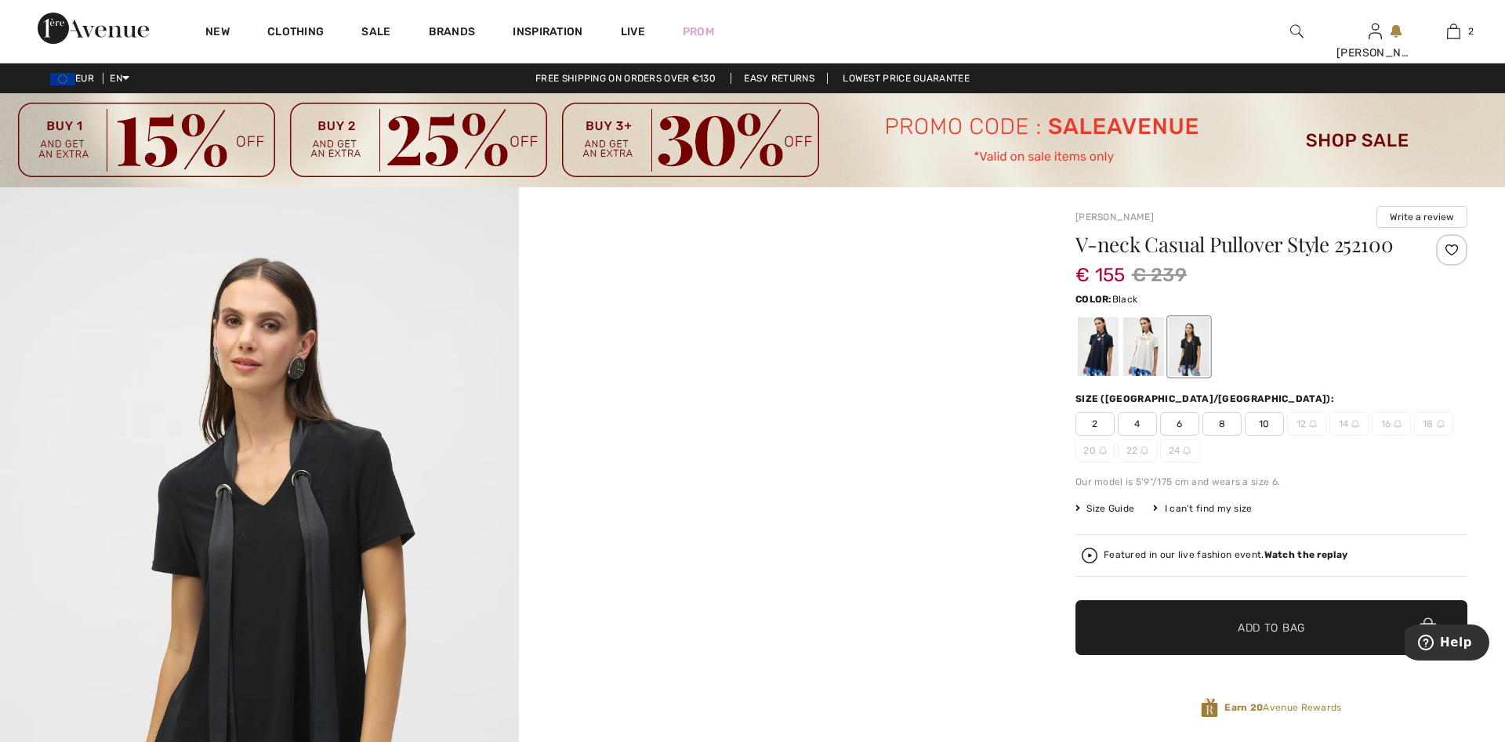
click at [1316, 137] on img at bounding box center [752, 140] width 1505 height 94
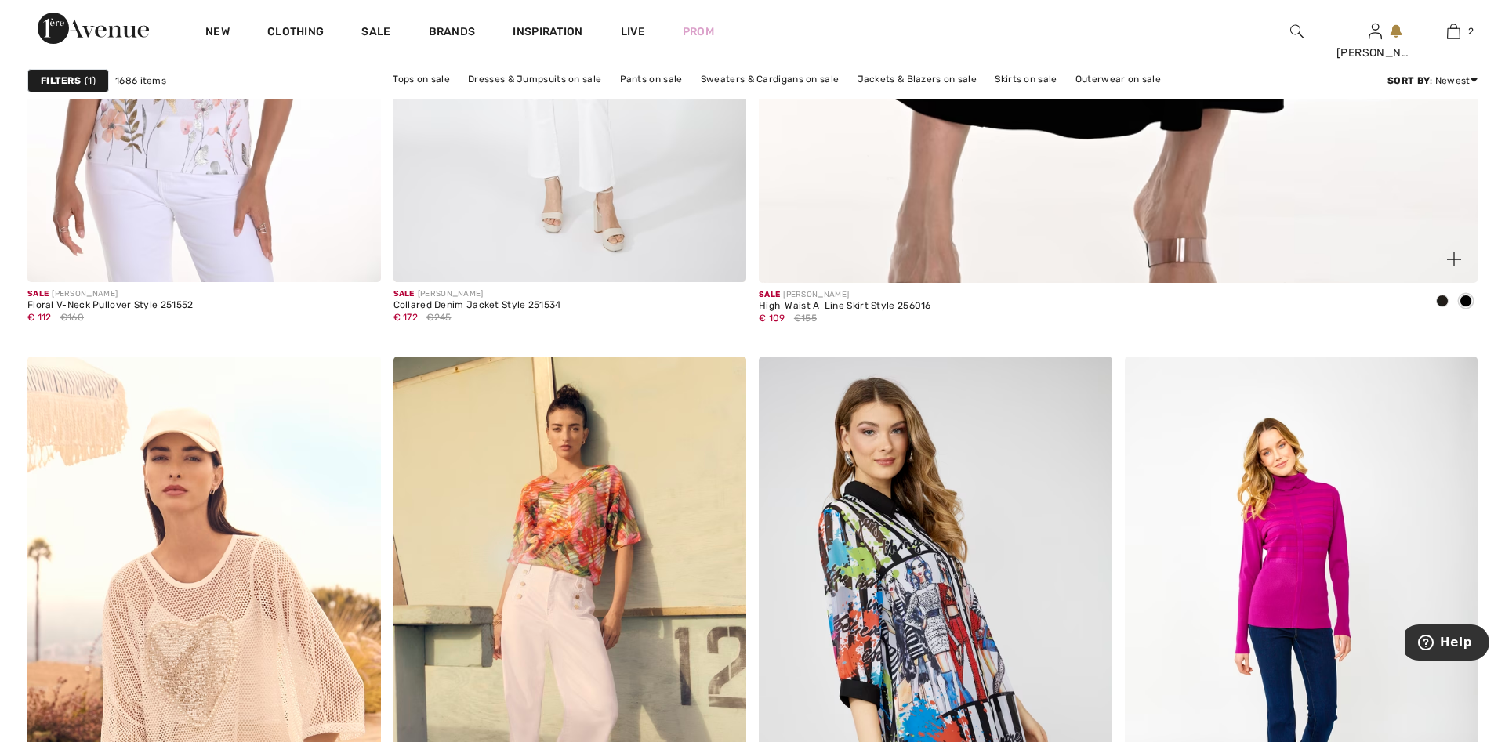
scroll to position [1519, 0]
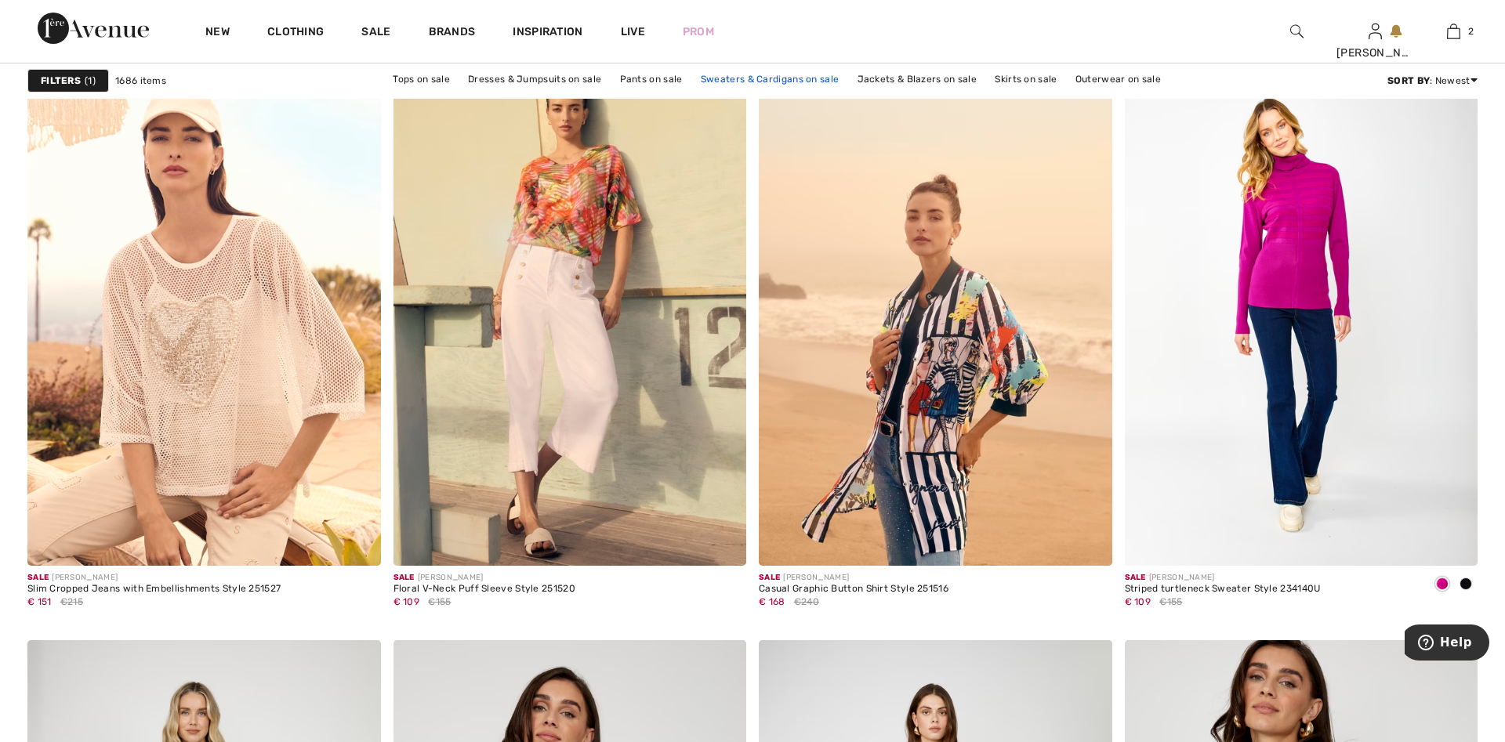
click at [795, 74] on link "Sweaters & Cardigans on sale" at bounding box center [770, 79] width 154 height 20
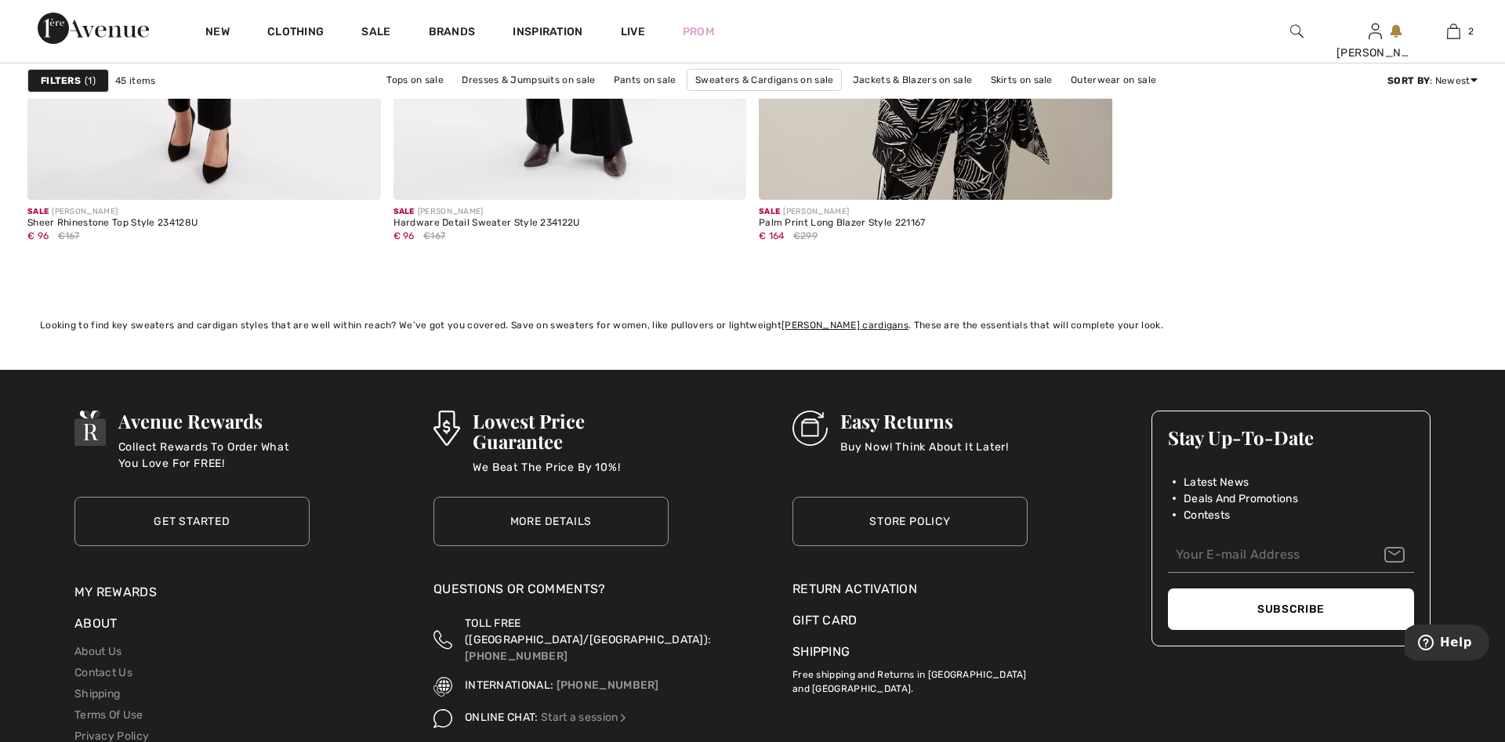
scroll to position [8632, 0]
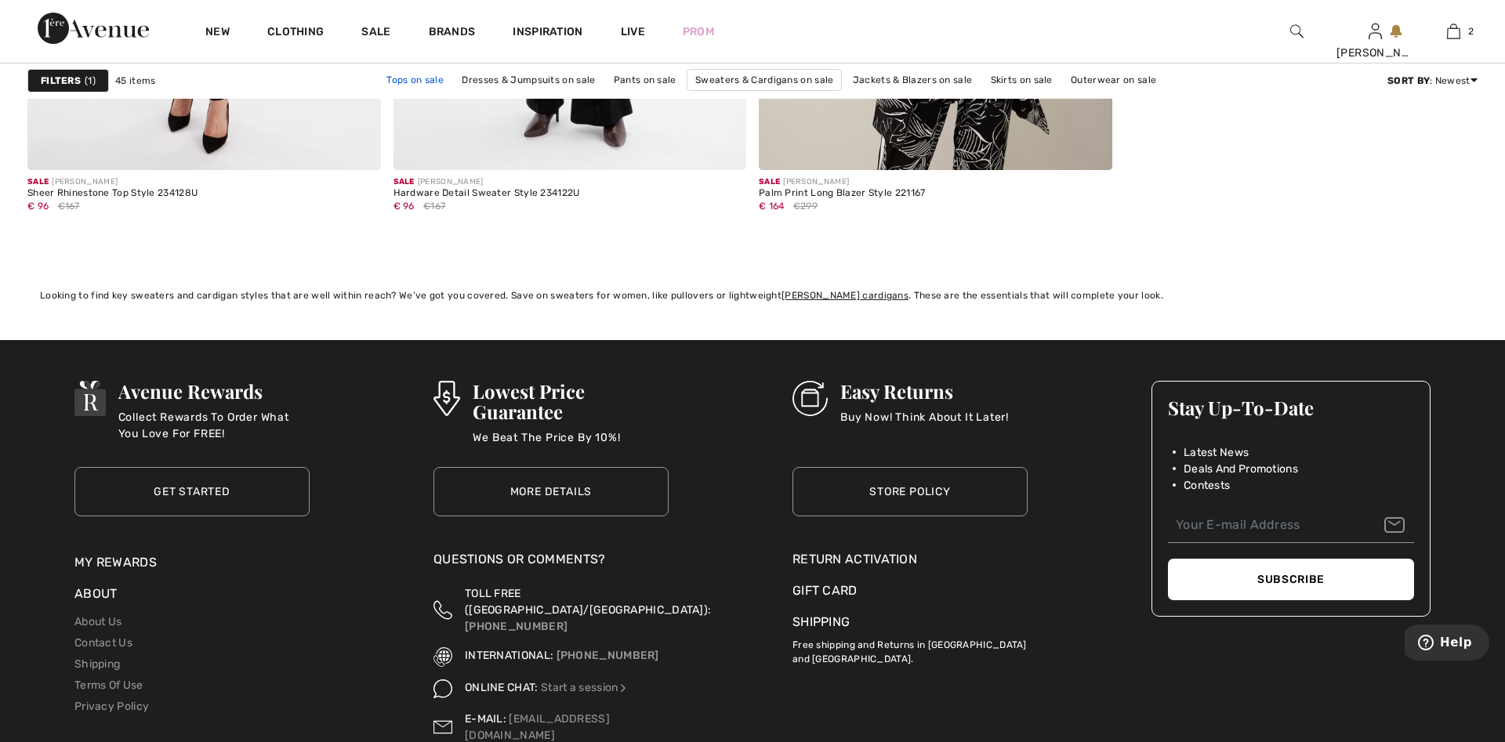
click at [432, 75] on link "Tops on sale" at bounding box center [414, 80] width 73 height 20
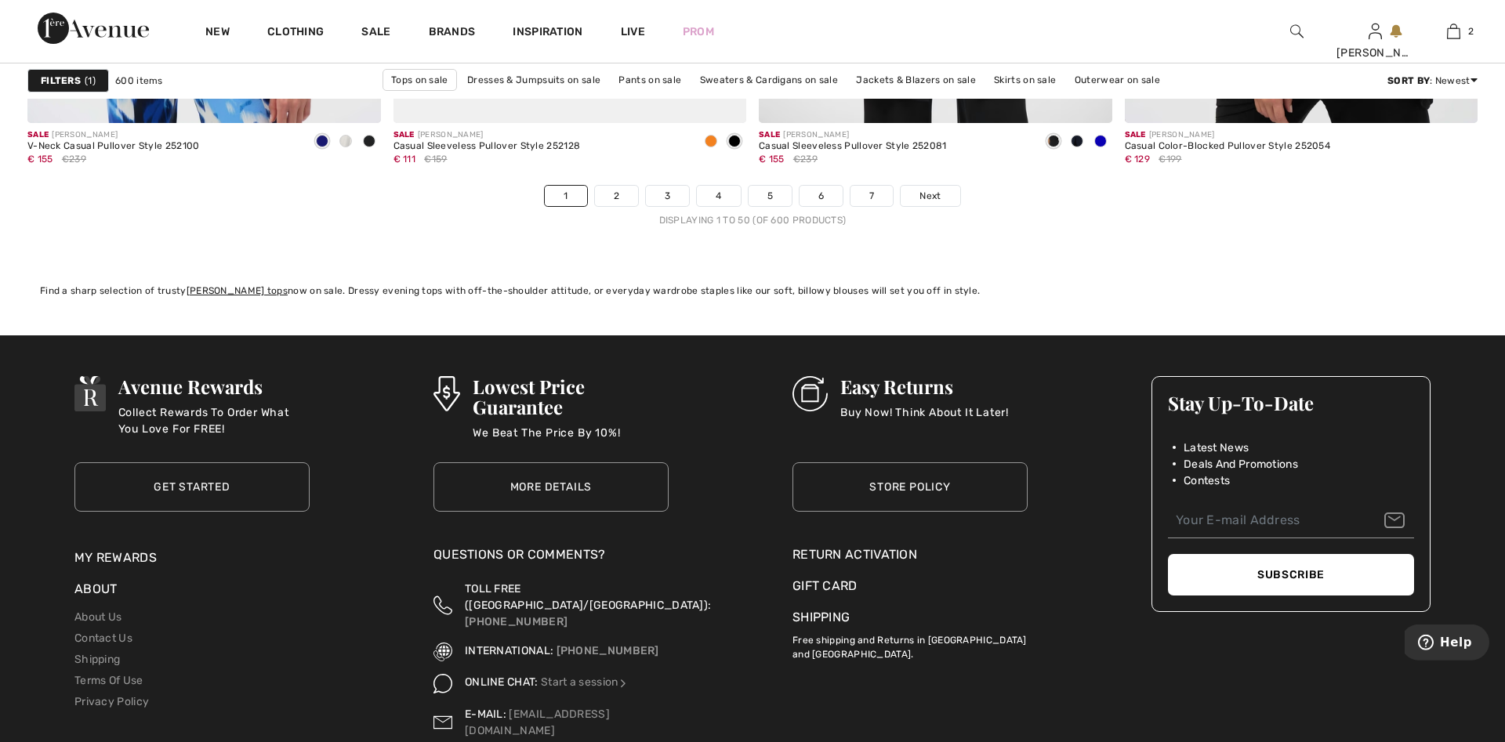
scroll to position [9351, 0]
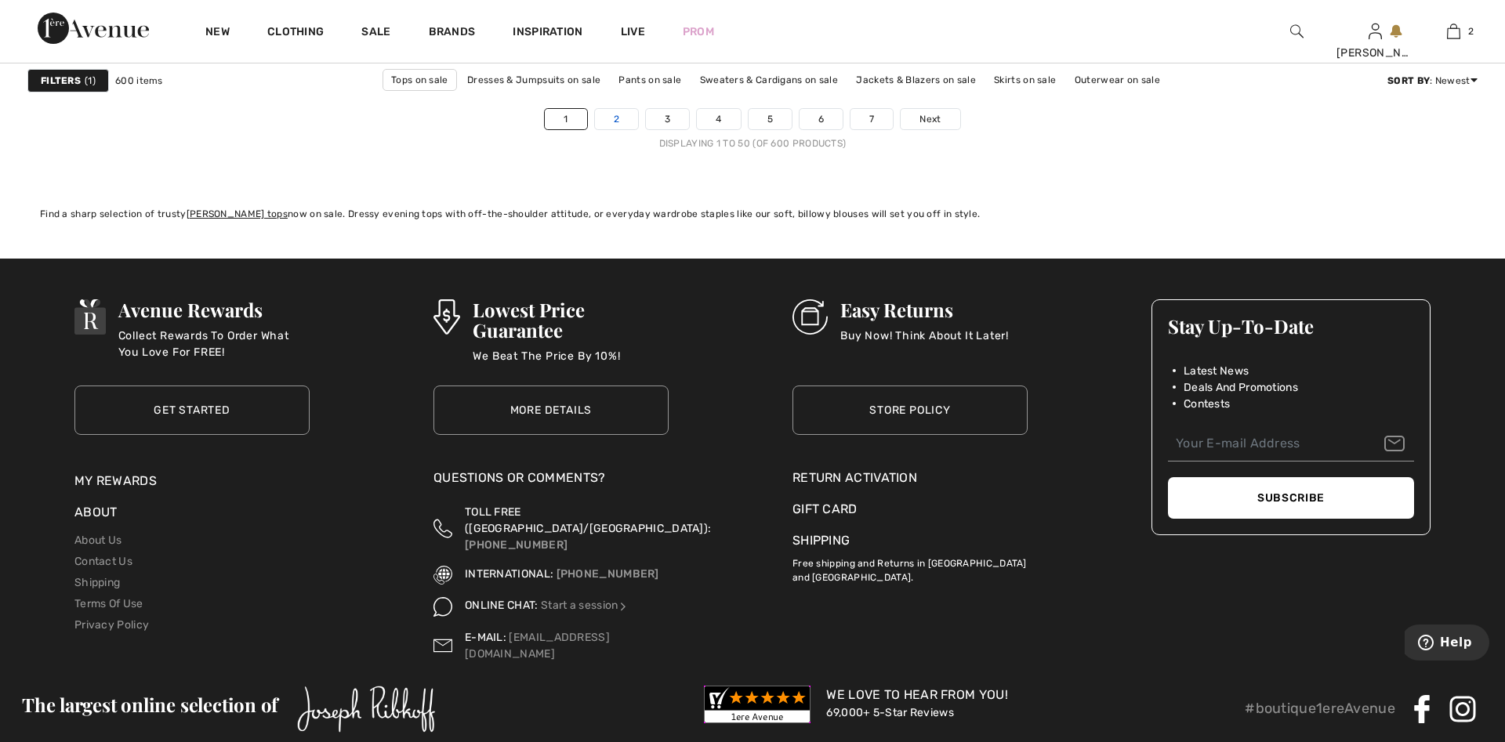
click at [614, 121] on link "2" at bounding box center [616, 119] width 43 height 20
